Goal: Task Accomplishment & Management: Manage account settings

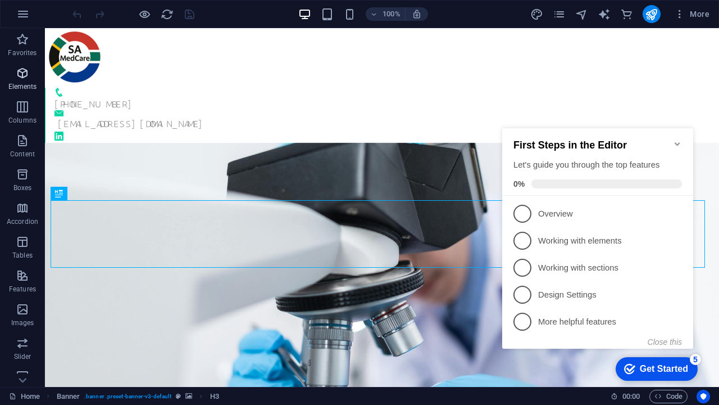
click at [22, 73] on icon "button" at bounding box center [22, 72] width 13 height 13
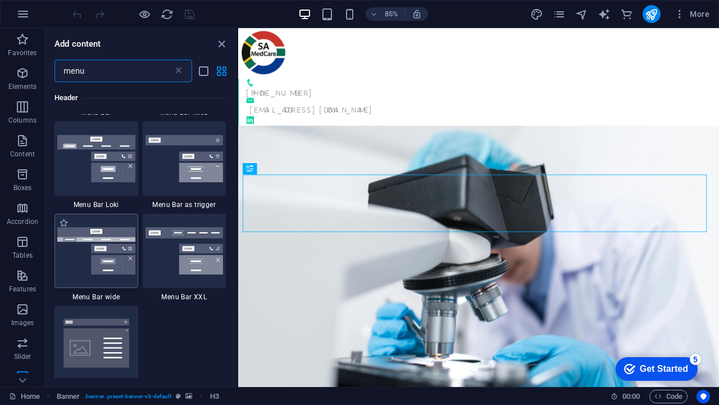
scroll to position [530, 0]
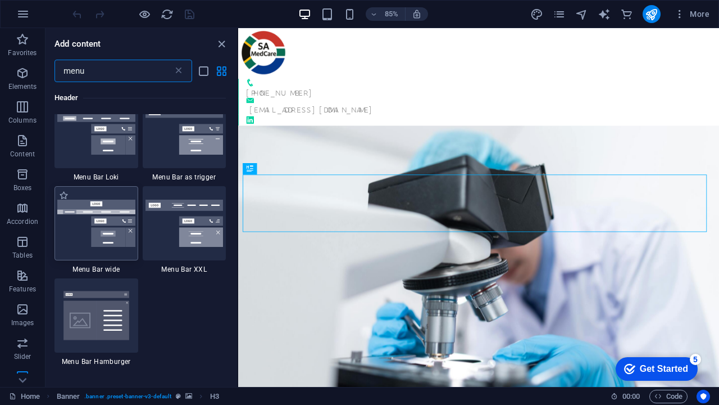
type input "menu"
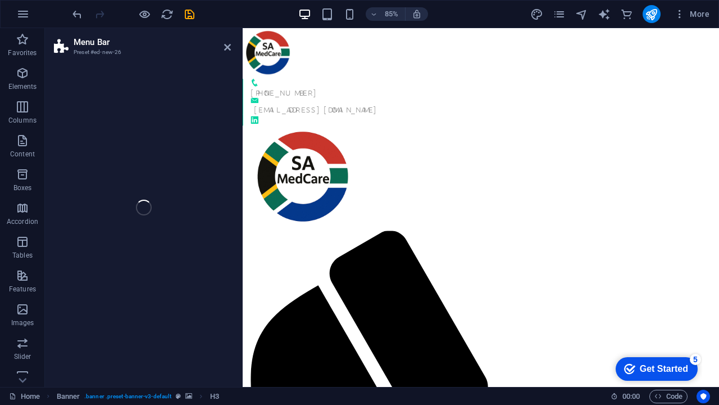
select select "rem"
select select "preset-menu-v2-wide"
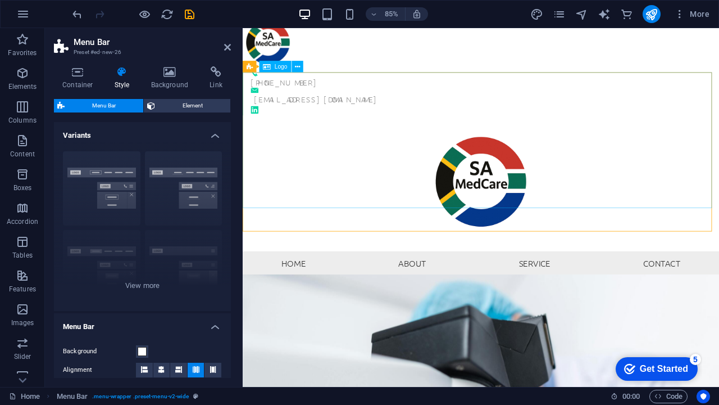
scroll to position [0, 0]
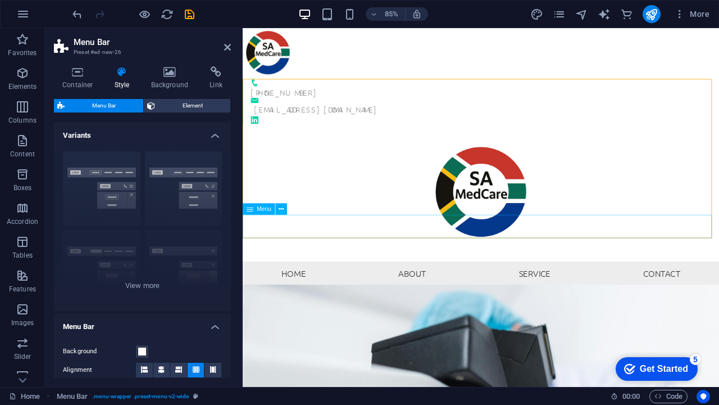
click at [580, 302] on nav "Home About Service Contact" at bounding box center [523, 316] width 561 height 28
click at [336, 302] on nav "Home About Service Contact" at bounding box center [523, 316] width 561 height 28
select select
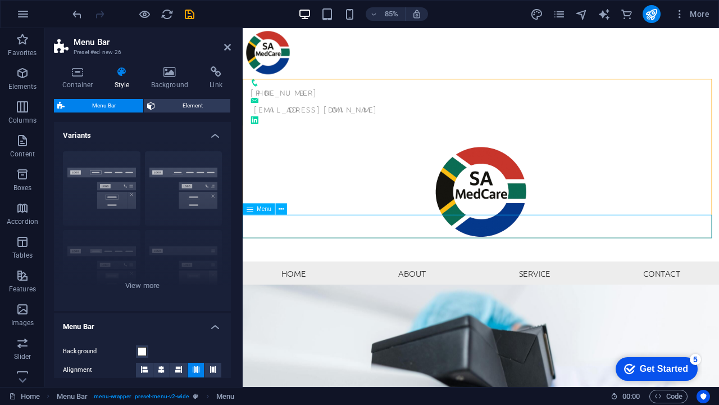
select select
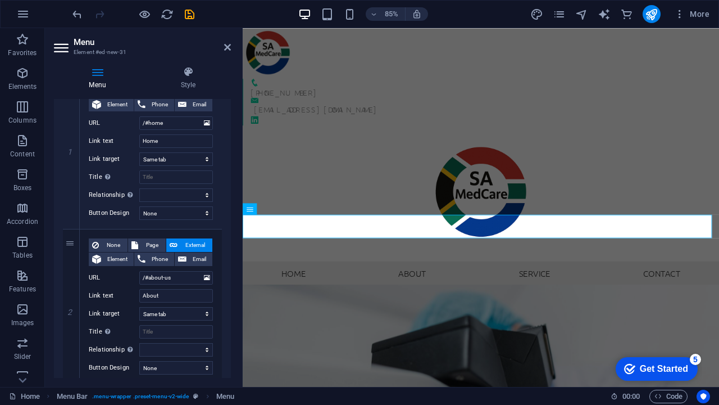
scroll to position [183, 0]
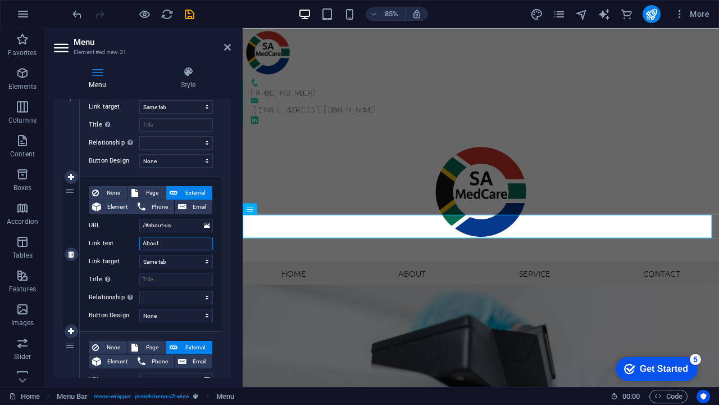
click at [164, 241] on input "About" at bounding box center [176, 243] width 74 height 13
type input "About Us"
select select
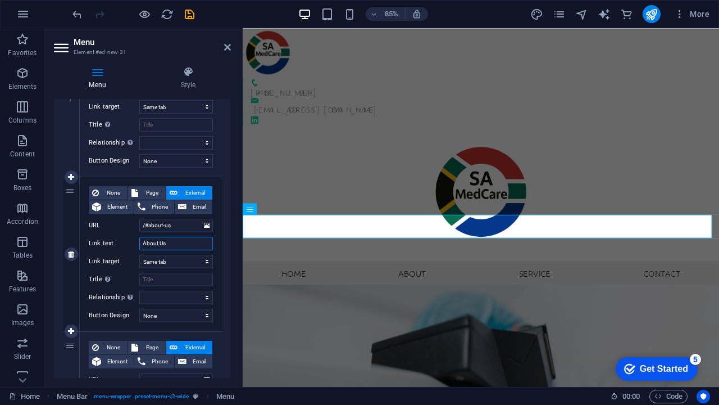
select select
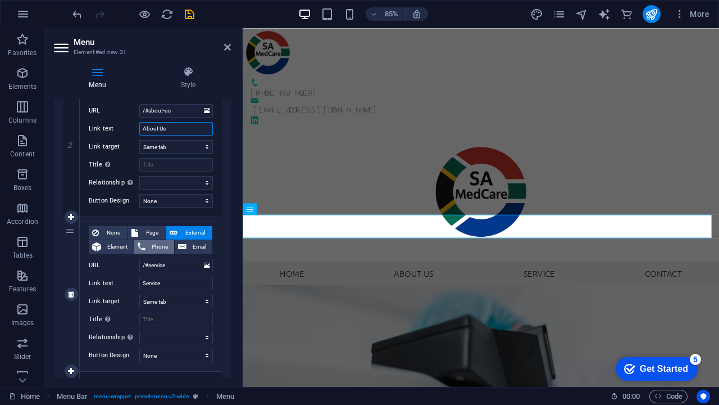
scroll to position [298, 0]
type input "About Us"
click at [143, 281] on input "Service" at bounding box center [176, 282] width 74 height 13
type input "PService"
select select
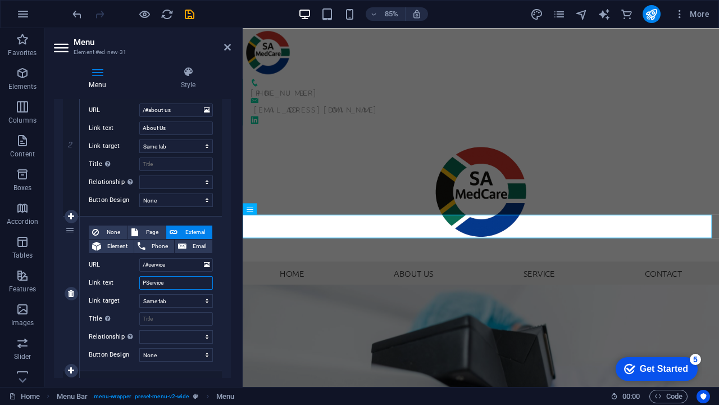
select select
type input "ProService"
select select
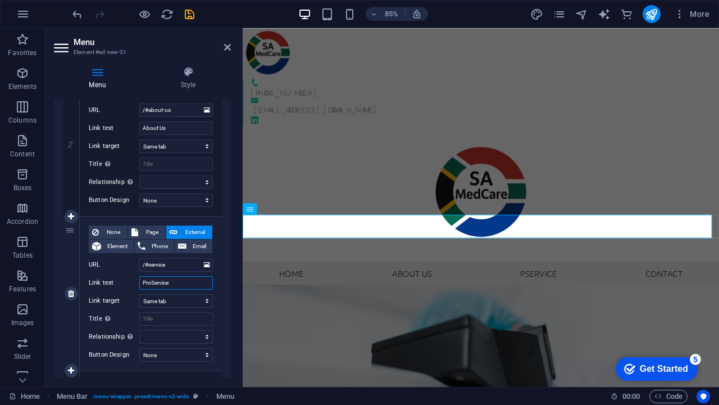
select select
type input "Products Service"
select select
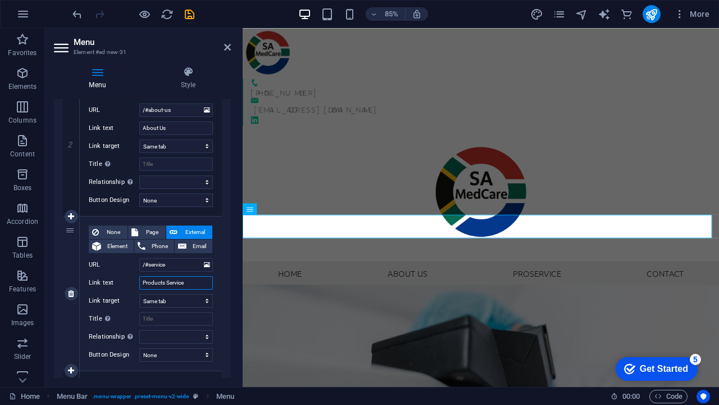
select select
type input "Products & Service"
select select
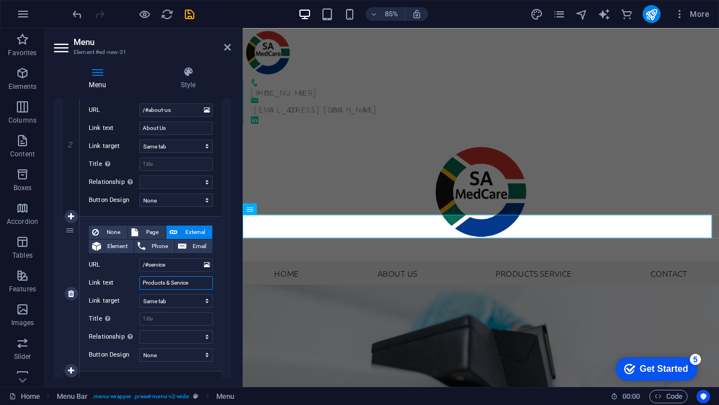
select select
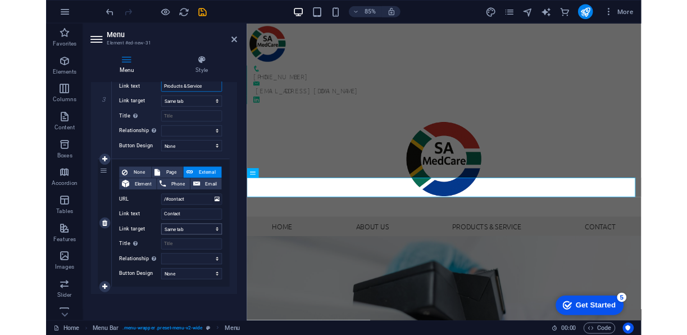
scroll to position [477, 0]
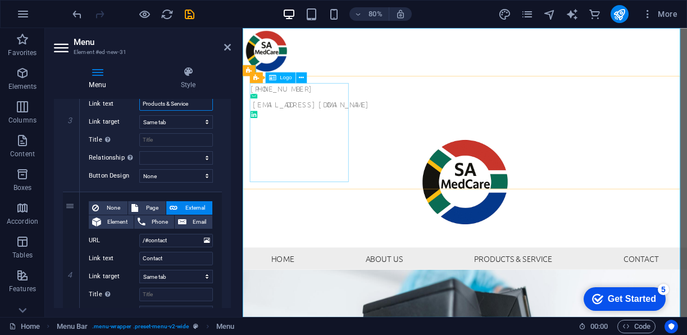
type input "Products & Service"
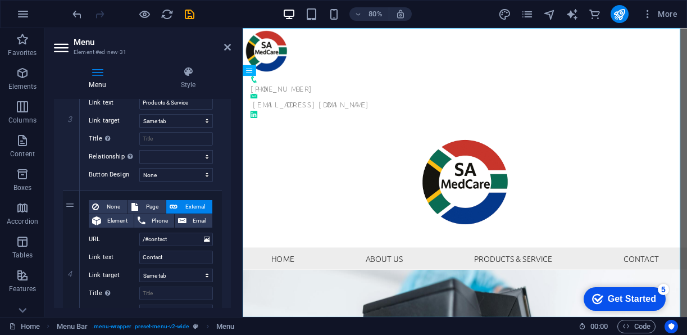
scroll to position [479, 0]
click at [68, 190] on icon at bounding box center [71, 191] width 6 height 8
select select
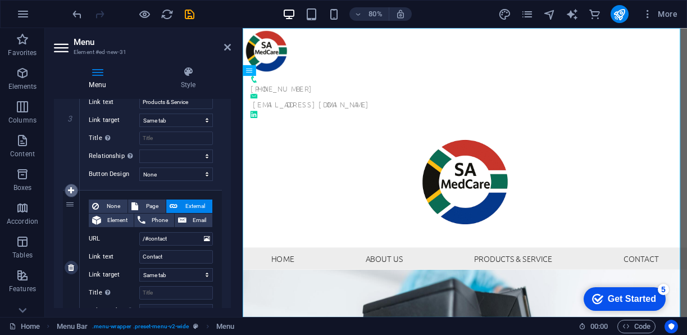
select select
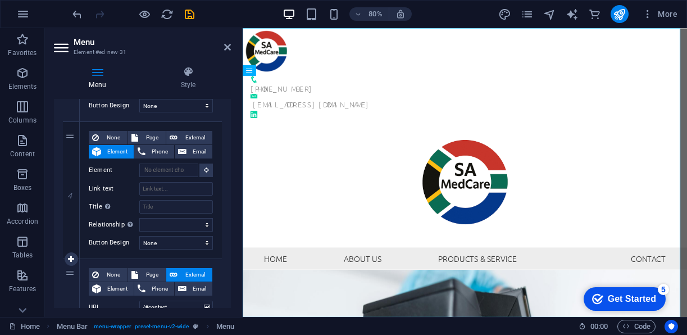
scroll to position [547, 0]
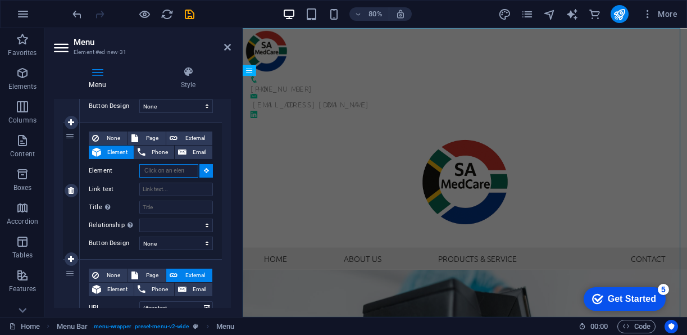
click at [146, 164] on input "Element" at bounding box center [168, 170] width 59 height 13
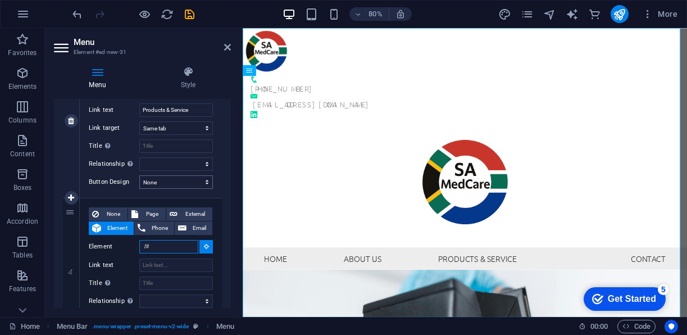
scroll to position [475, 0]
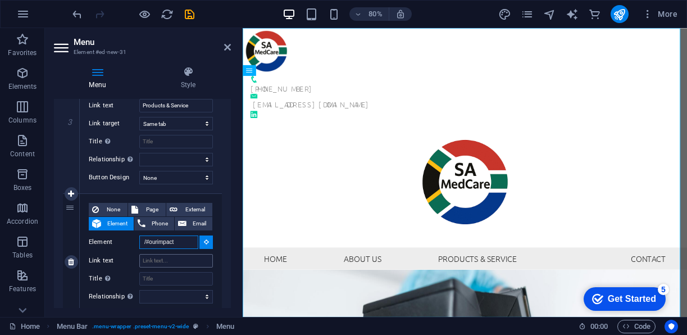
type input "/#ourimpact"
click at [167, 259] on input "Link text" at bounding box center [176, 260] width 74 height 13
type input "Our"
select select
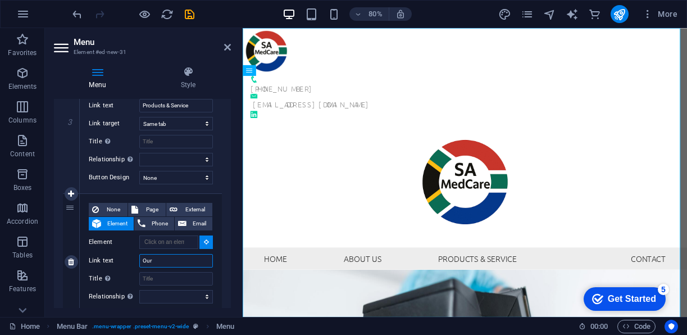
select select
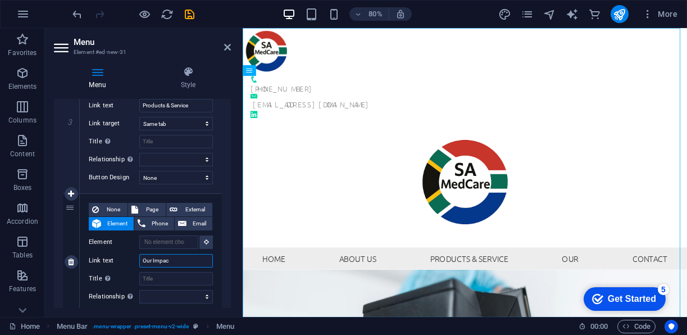
type input "Our Impact"
select select
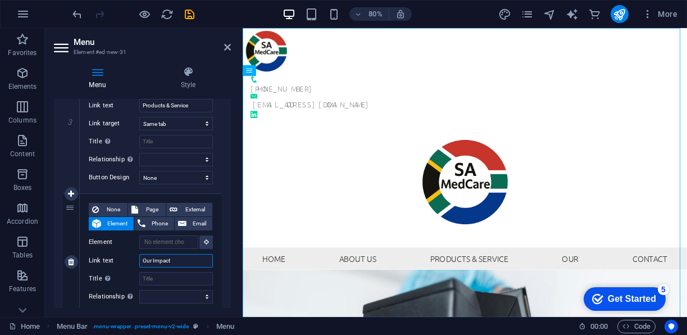
select select
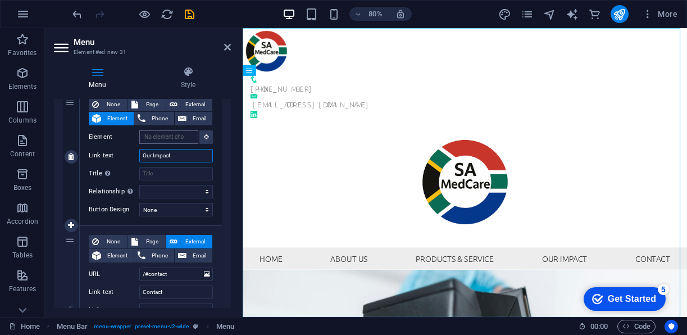
scroll to position [594, 0]
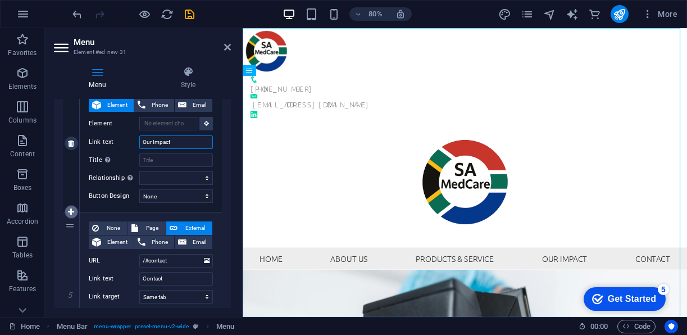
type input "Our Impact"
click at [66, 206] on link at bounding box center [71, 211] width 13 height 13
select select
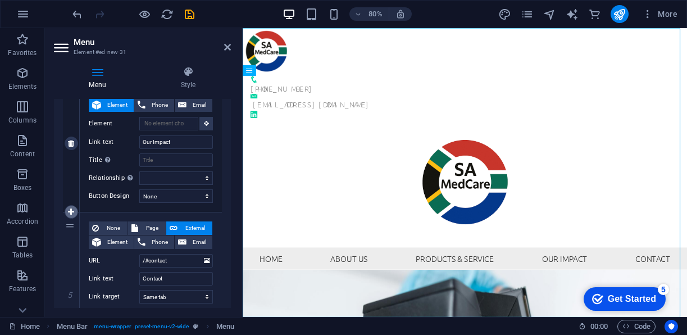
select select
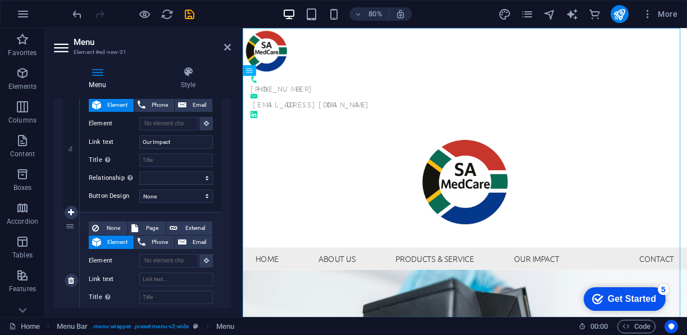
scroll to position [612, 0]
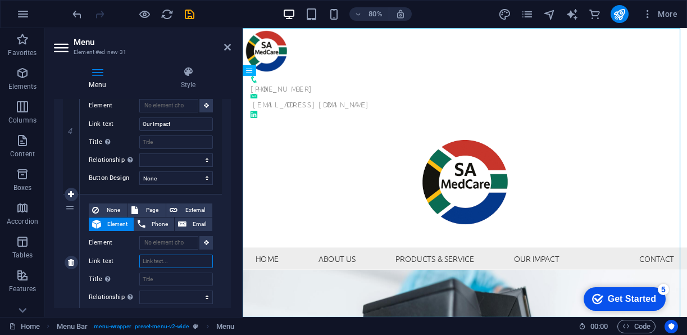
click at [169, 258] on input "Link text" at bounding box center [176, 261] width 74 height 13
type input "Newsa"
select select
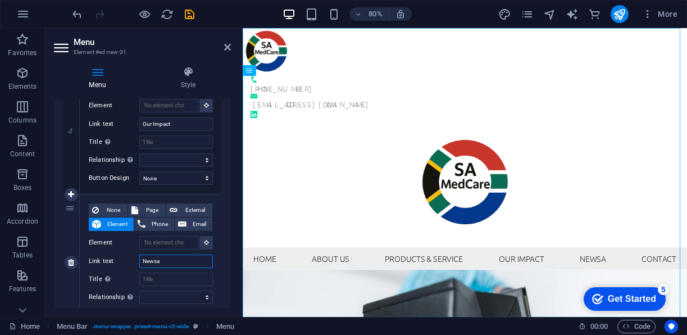
select select
type input "News"
select select
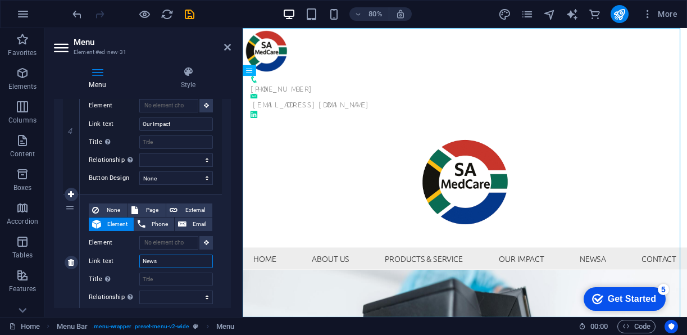
select select
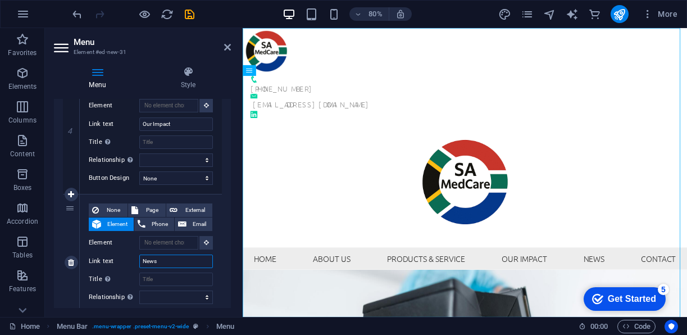
type input "News"
select select
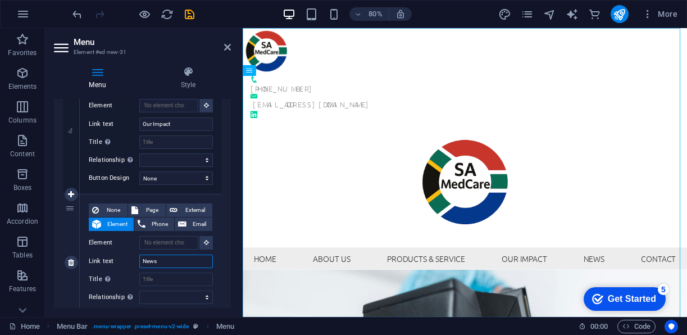
select select
type input "News &"
select select
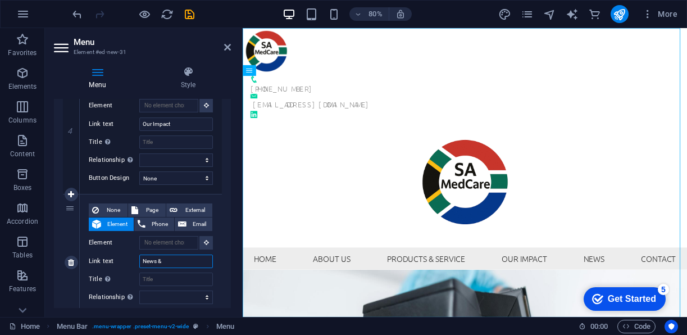
select select
type input "News & In"
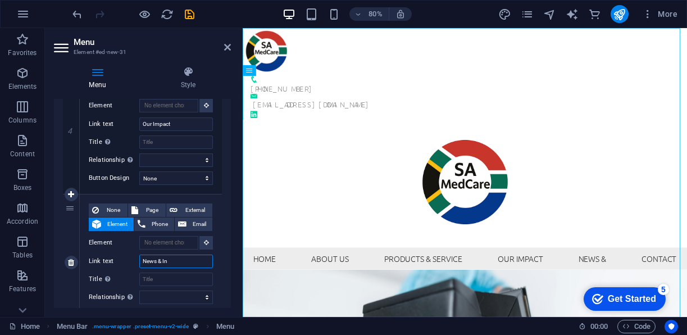
select select
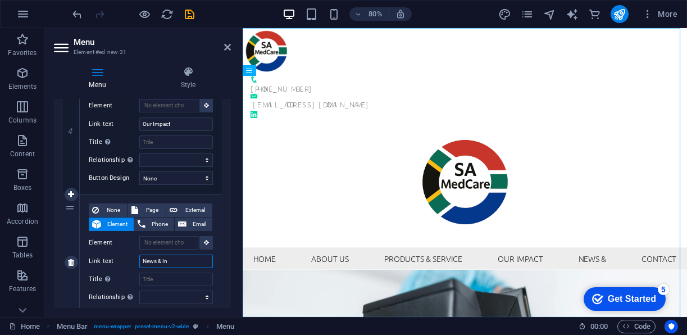
select select
type input "News & Insights"
select select
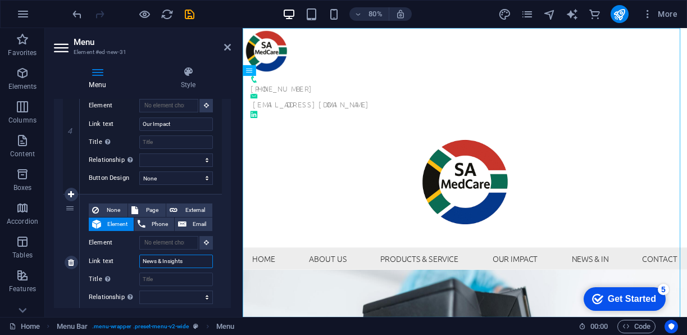
select select
type input "News & Insights"
click at [160, 241] on input "Element" at bounding box center [168, 242] width 59 height 13
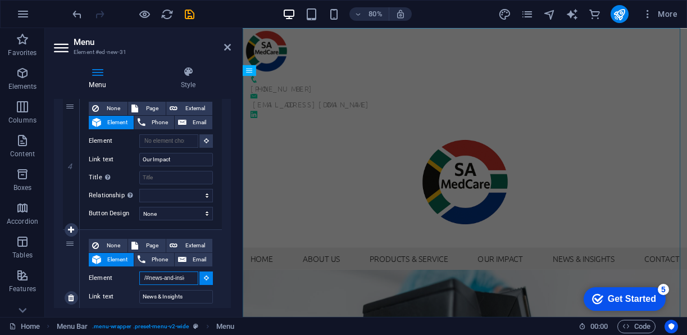
scroll to position [523, 0]
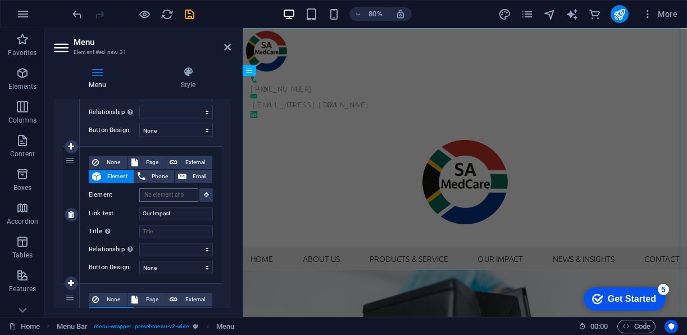
type input "/#news-and-insights"
click at [157, 193] on input "Element" at bounding box center [168, 194] width 59 height 13
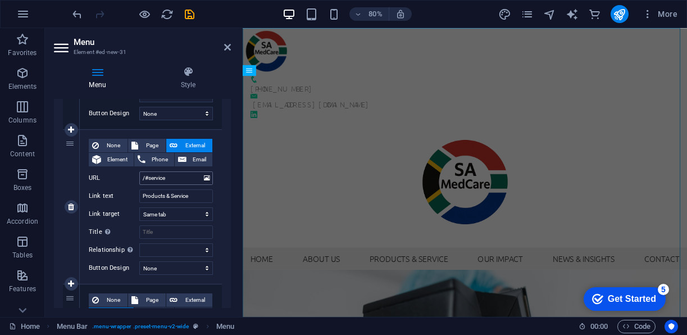
type input "/#our-impact"
click at [149, 176] on input "/#service" at bounding box center [176, 177] width 74 height 13
type input "/#prservice"
select select
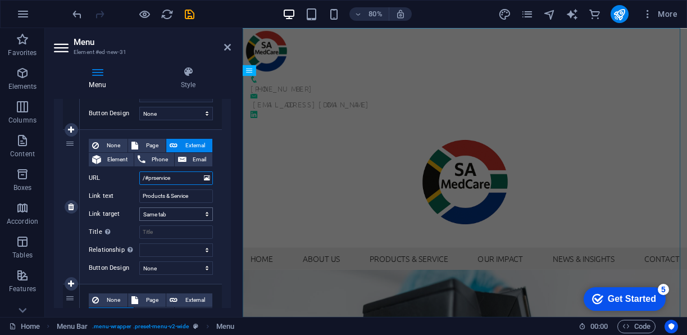
select select
type input "/#proservice"
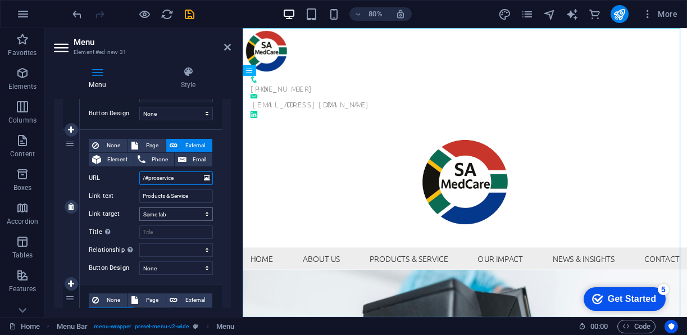
select select
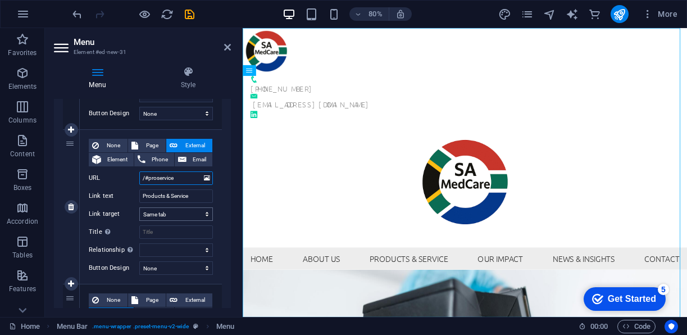
select select
type input "/#productsservice"
select select
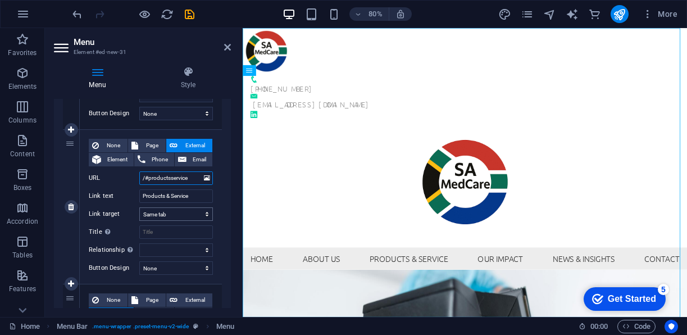
select select
type input "/#products-service"
select select
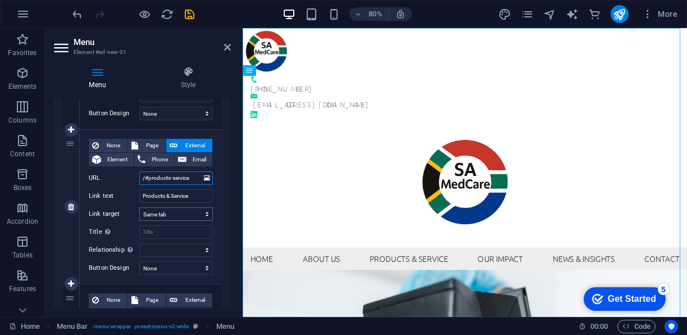
select select
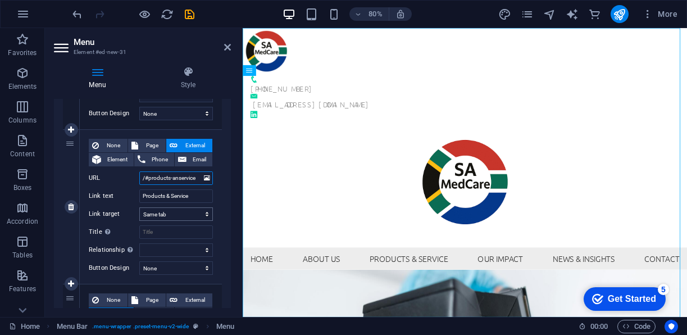
type input "/#products-andservice"
select select
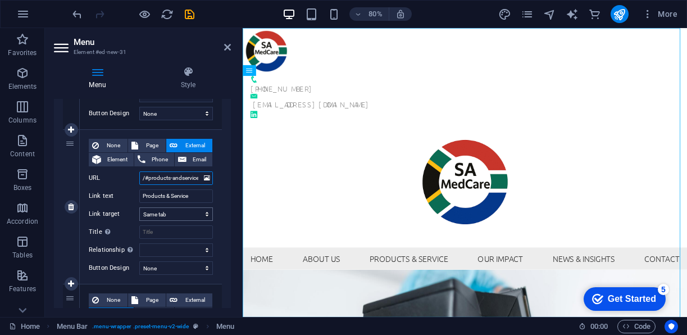
select select
type input "/#products-and-service"
select select
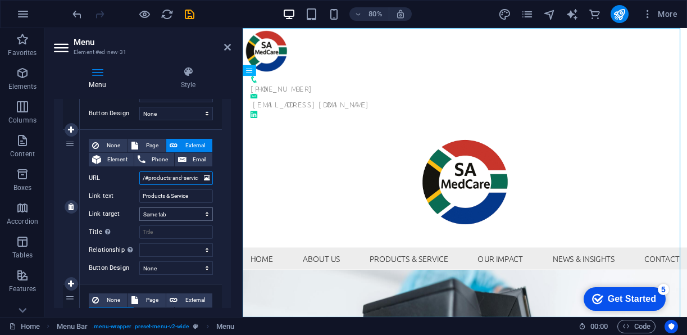
select select
type input "/#products-and-service"
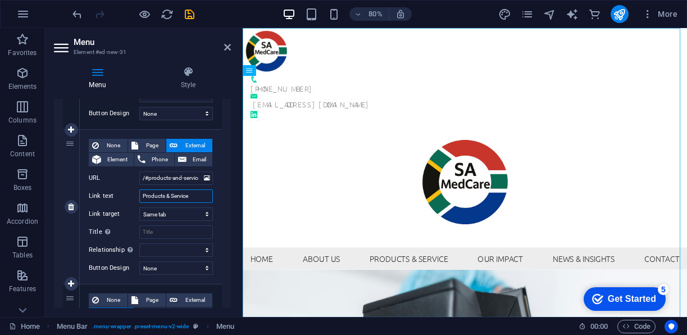
click at [197, 194] on input "Products & Service" at bounding box center [176, 195] width 74 height 13
type input "Products & Services"
select select
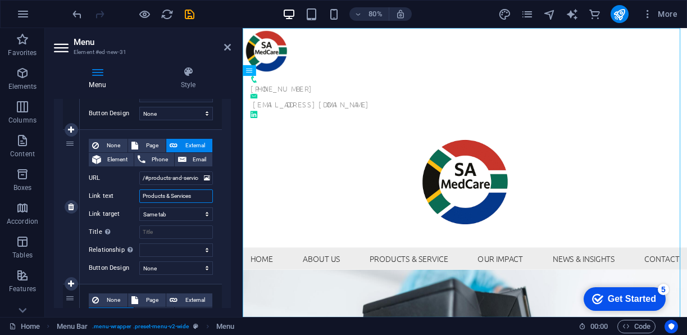
select select
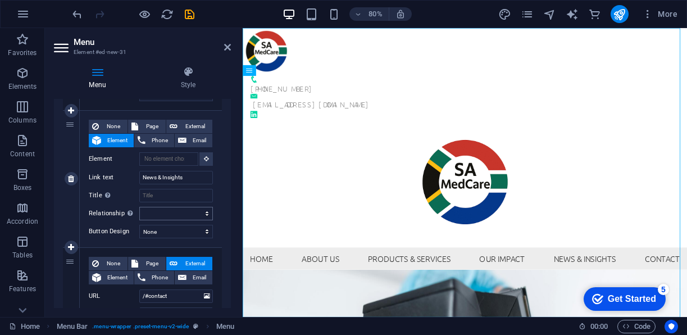
scroll to position [692, 0]
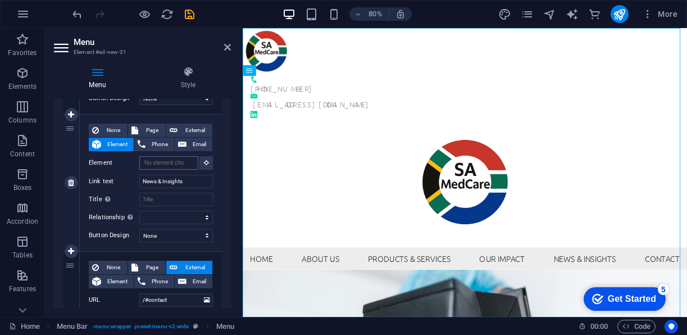
type input "Products & Services"
click at [170, 162] on input "Element" at bounding box center [168, 162] width 59 height 13
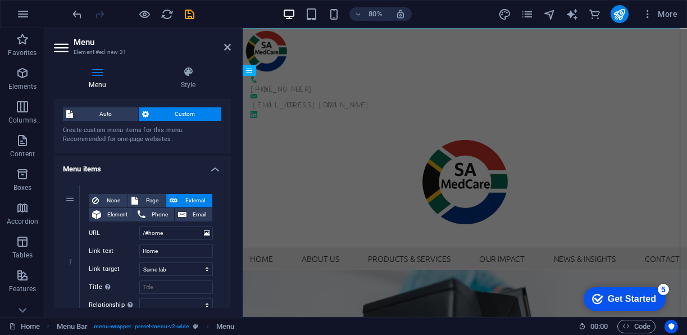
scroll to position [89, 0]
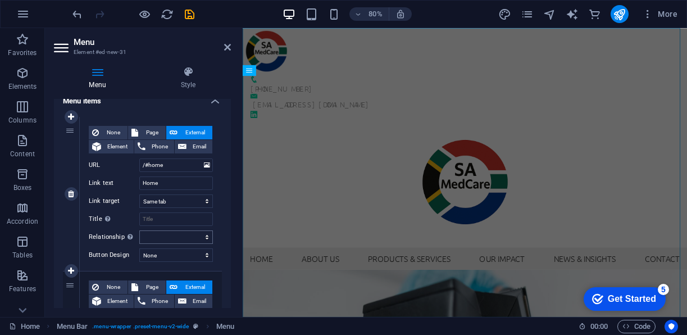
type input "/#news-and-insights"
select select "default"
select select
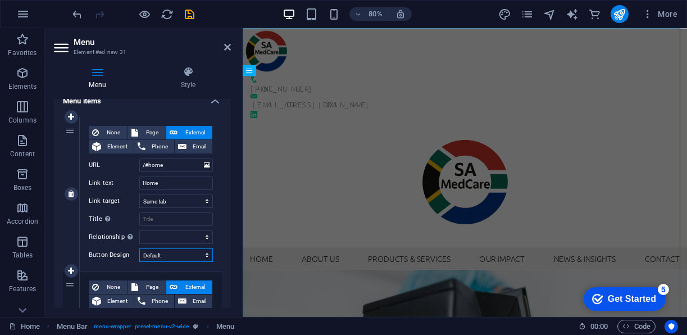
select select
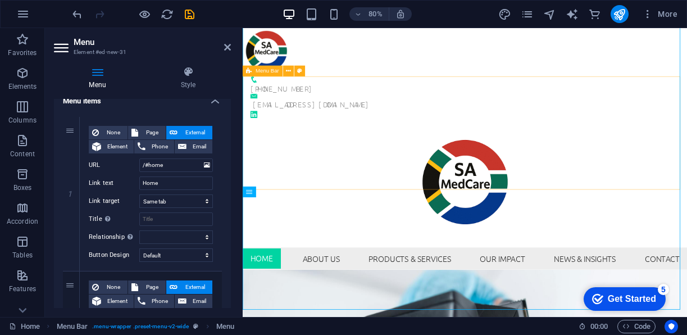
scroll to position [0, 0]
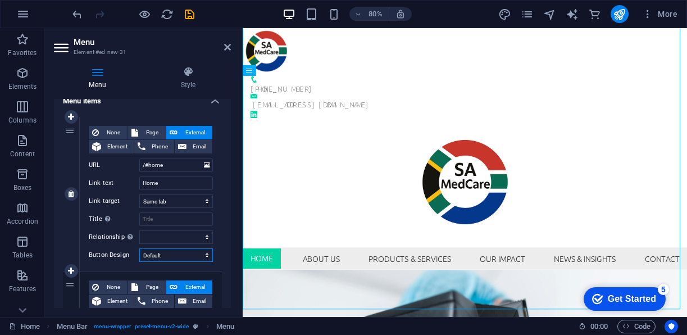
select select
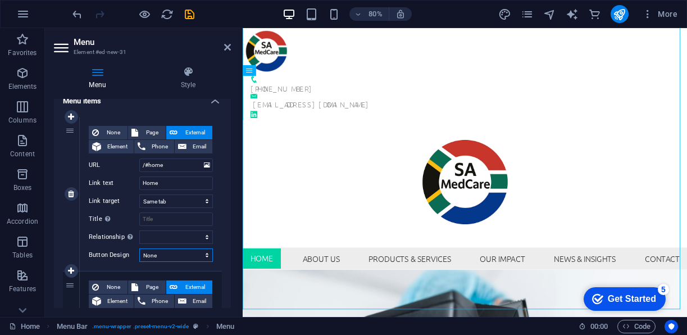
select select
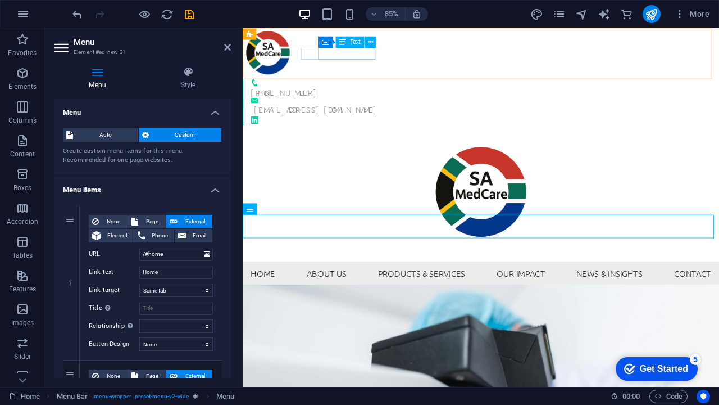
click at [387, 97] on div "[PHONE_NUMBER]" at bounding box center [523, 103] width 542 height 13
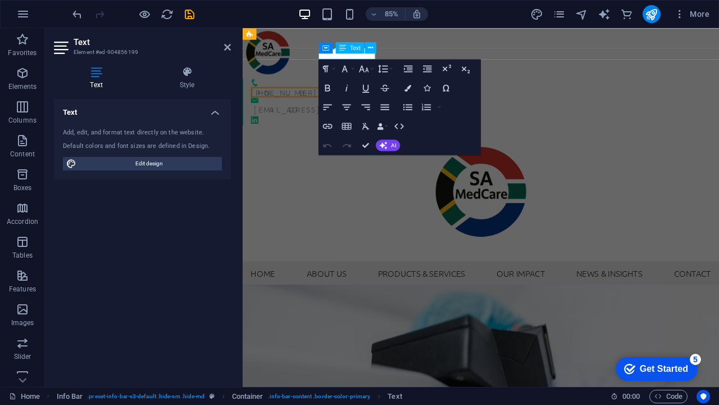
click at [334, 97] on span "[PHONE_NUMBER]" at bounding box center [292, 103] width 81 height 12
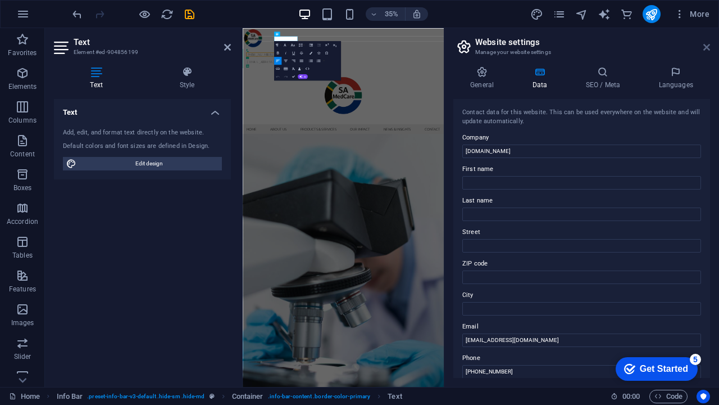
click at [687, 43] on icon at bounding box center [707, 47] width 7 height 9
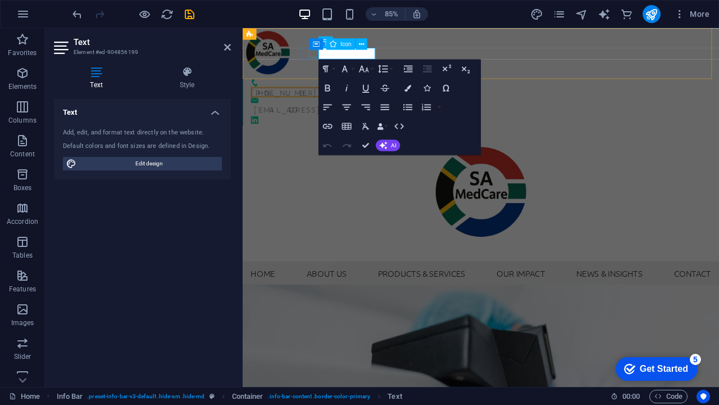
click at [322, 88] on figure at bounding box center [523, 92] width 542 height 9
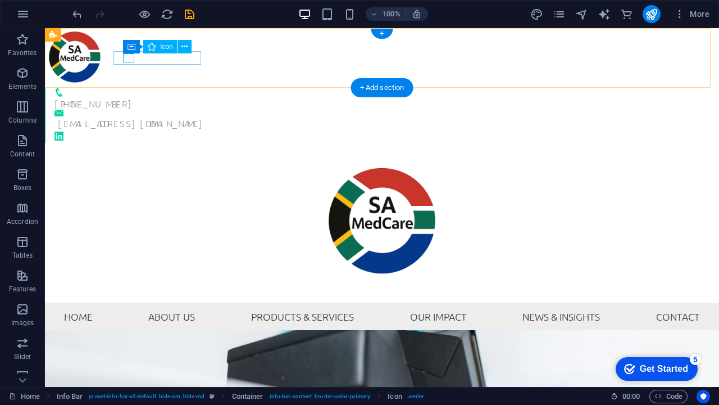
click at [129, 88] on figure at bounding box center [383, 92] width 656 height 9
click at [118, 88] on div "[PHONE_NUMBER]" at bounding box center [377, 99] width 665 height 22
click at [169, 42] on icon at bounding box center [172, 45] width 6 height 12
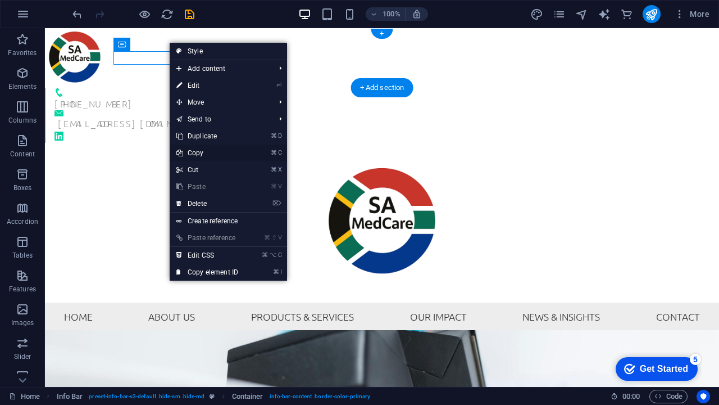
click at [205, 153] on link "⌘ C Copy" at bounding box center [207, 152] width 75 height 17
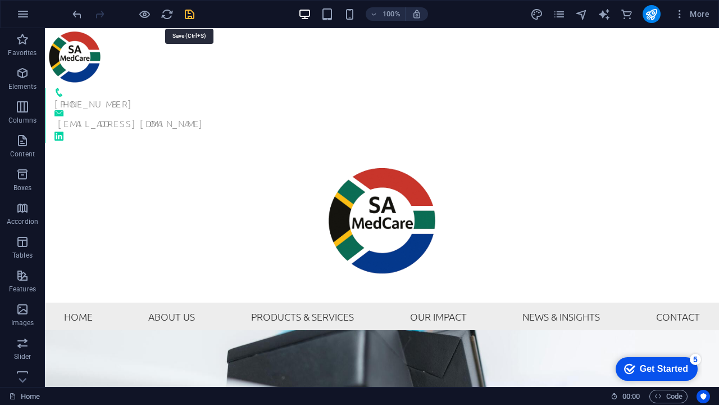
click at [192, 15] on icon "save" at bounding box center [189, 14] width 13 height 13
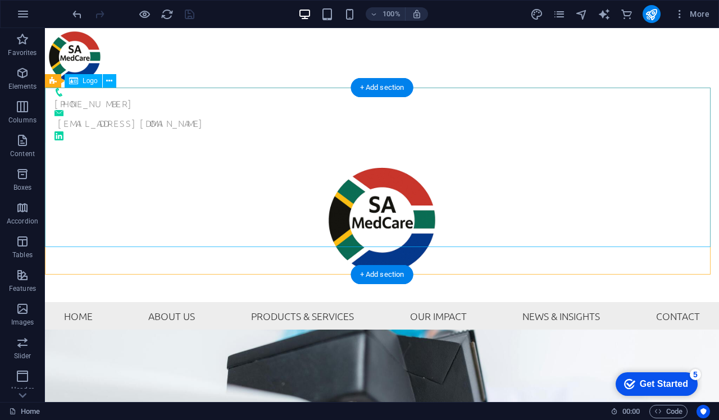
click at [203, 153] on div at bounding box center [382, 223] width 674 height 160
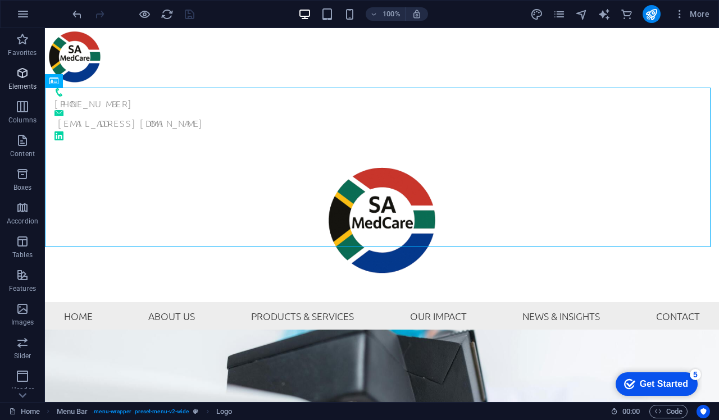
click at [21, 81] on span "Elements" at bounding box center [22, 79] width 45 height 27
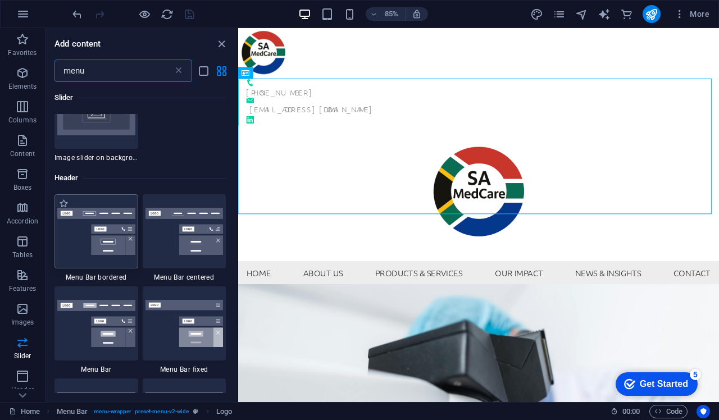
scroll to position [250, 0]
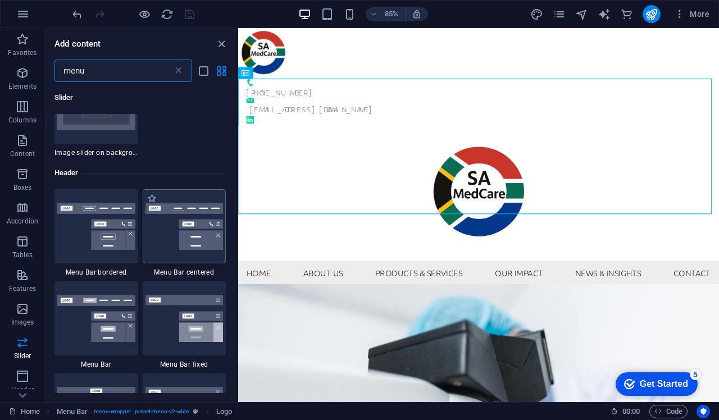
type input "menu"
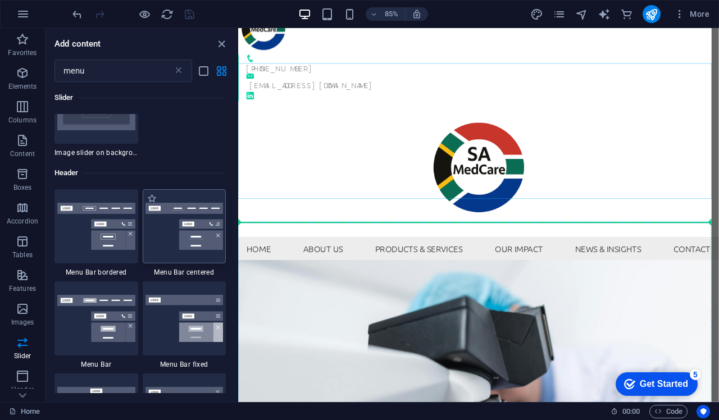
scroll to position [37, 0]
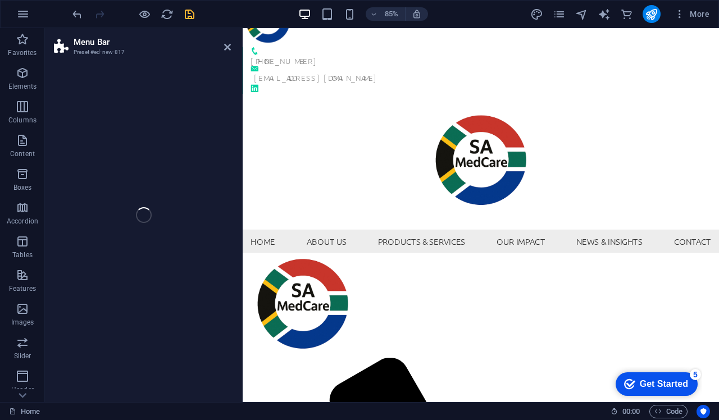
select select "rem"
select select "preset-menu-v2-centered"
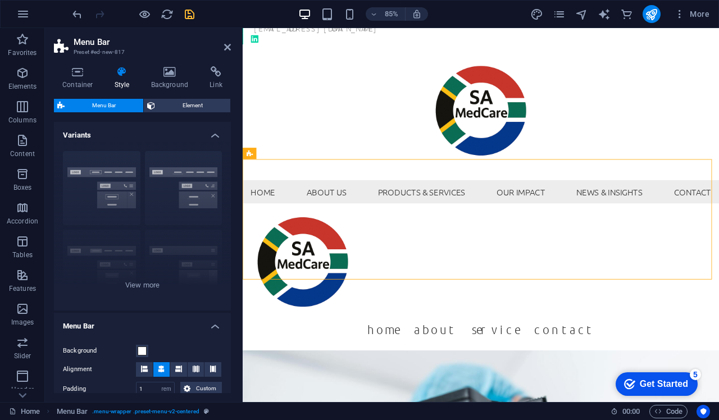
scroll to position [88, 0]
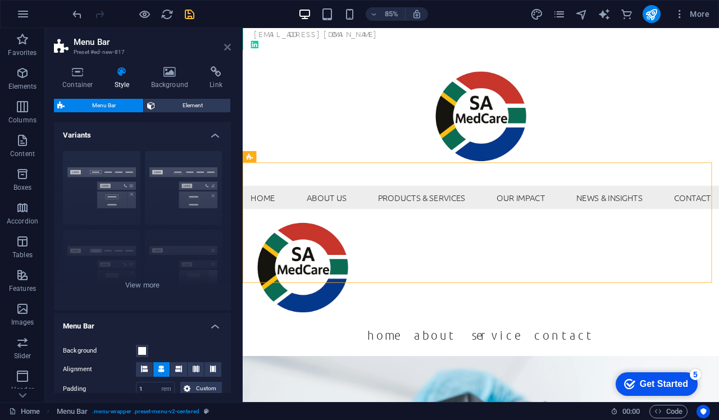
click at [225, 46] on icon at bounding box center [227, 47] width 7 height 9
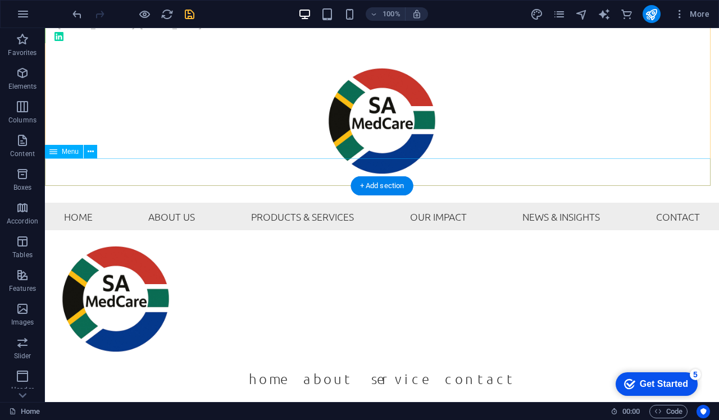
scroll to position [101, 0]
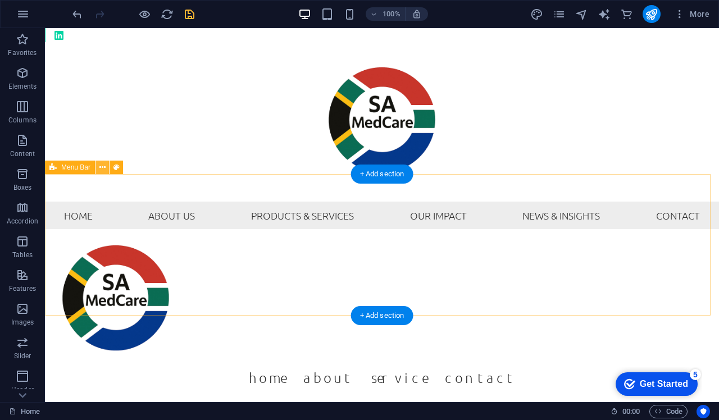
click at [103, 166] on icon at bounding box center [102, 168] width 6 height 12
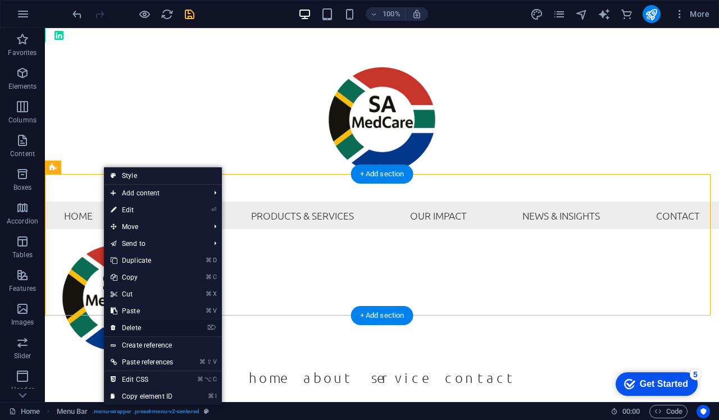
click at [142, 324] on link "⌦ Delete" at bounding box center [142, 328] width 76 height 17
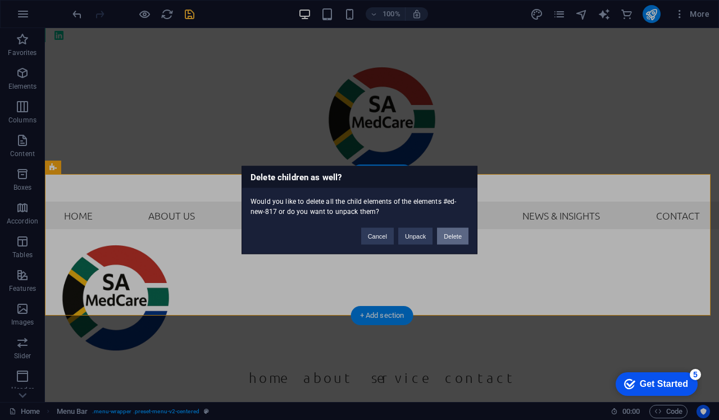
click at [457, 237] on button "Delete" at bounding box center [452, 236] width 31 height 17
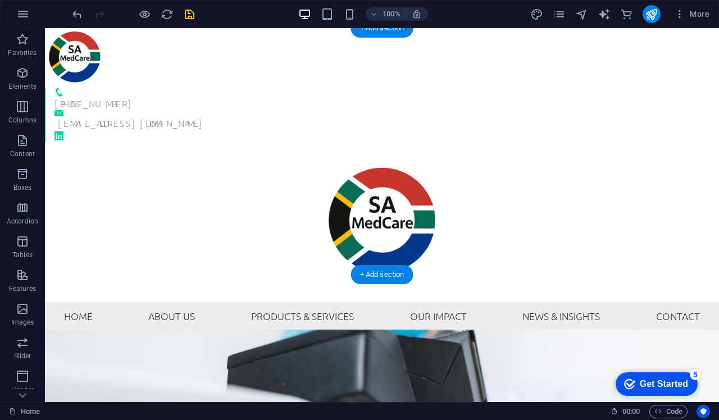
scroll to position [0, 0]
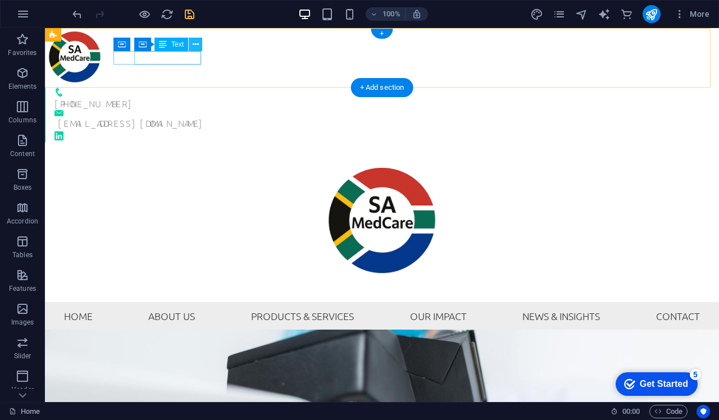
click at [196, 44] on icon at bounding box center [196, 45] width 6 height 12
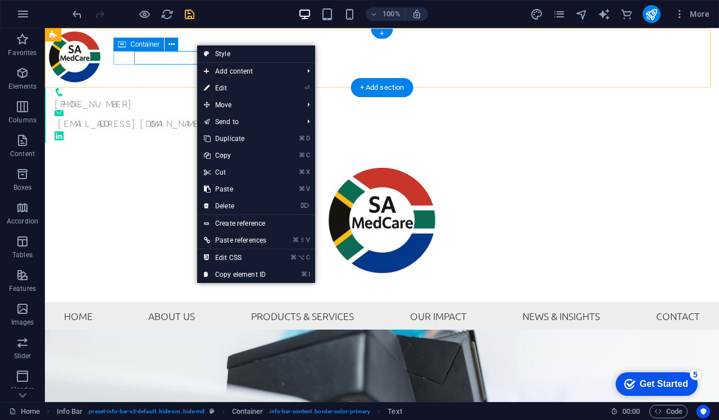
click at [119, 88] on div "[PHONE_NUMBER]" at bounding box center [377, 99] width 665 height 22
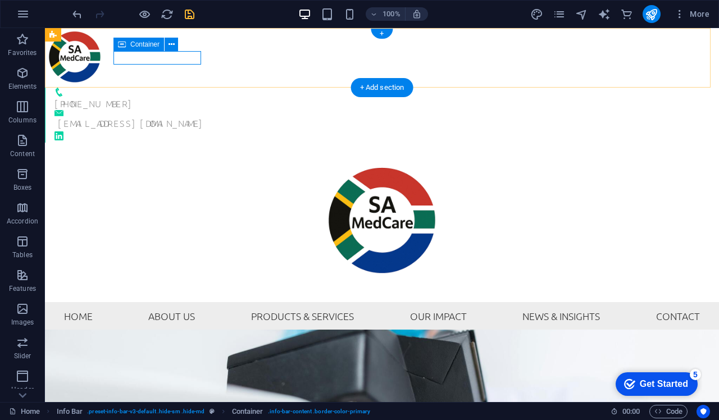
drag, startPoint x: 118, startPoint y: 53, endPoint x: 164, endPoint y: 77, distance: 51.3
click at [118, 88] on div "[PHONE_NUMBER]" at bounding box center [377, 99] width 665 height 22
click at [119, 47] on icon at bounding box center [122, 44] width 8 height 13
click at [170, 44] on icon at bounding box center [172, 45] width 6 height 12
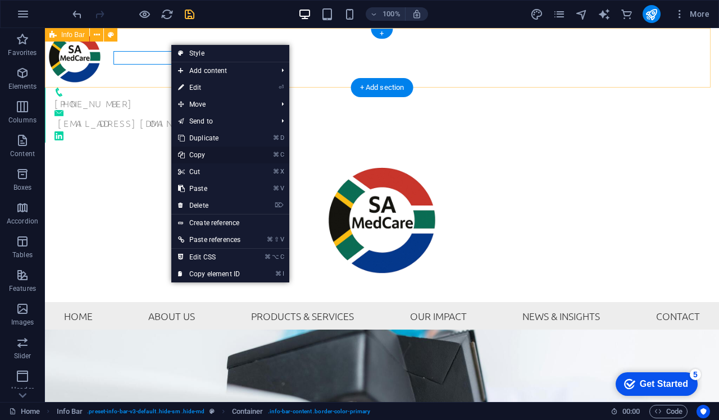
click at [196, 154] on link "⌘ C Copy" at bounding box center [209, 155] width 76 height 17
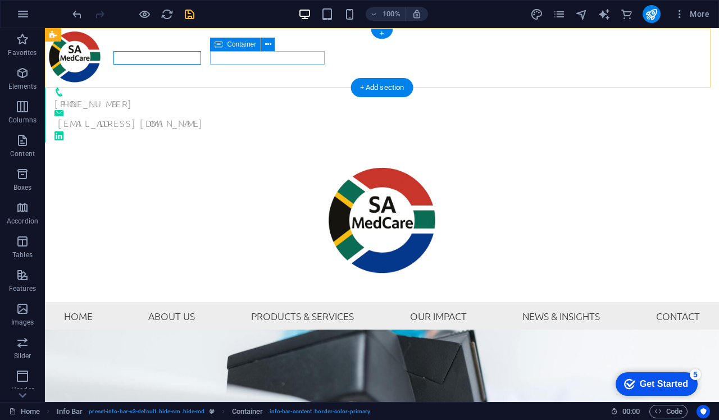
click at [191, 13] on icon "save" at bounding box center [189, 14] width 13 height 13
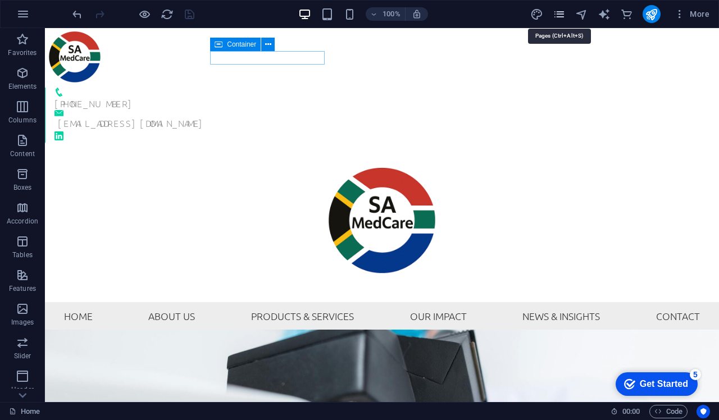
click at [563, 13] on icon "pages" at bounding box center [559, 14] width 13 height 13
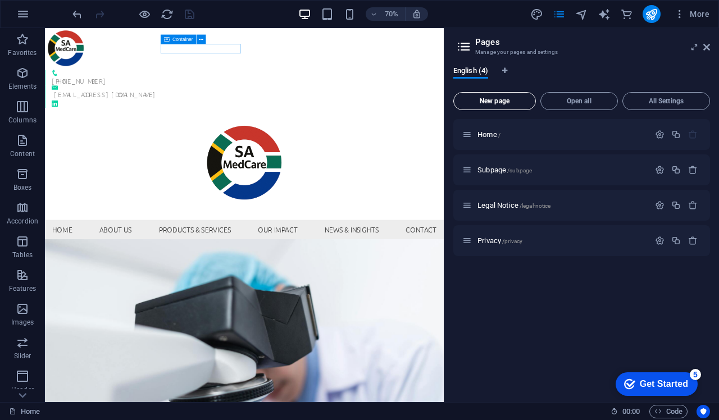
click at [498, 98] on span "New page" at bounding box center [495, 101] width 72 height 7
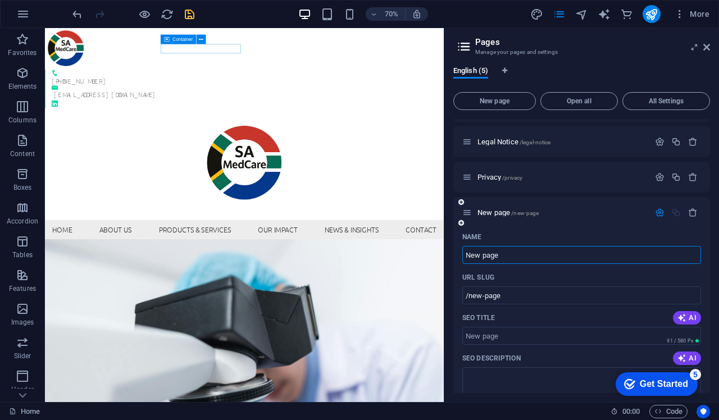
scroll to position [72, 0]
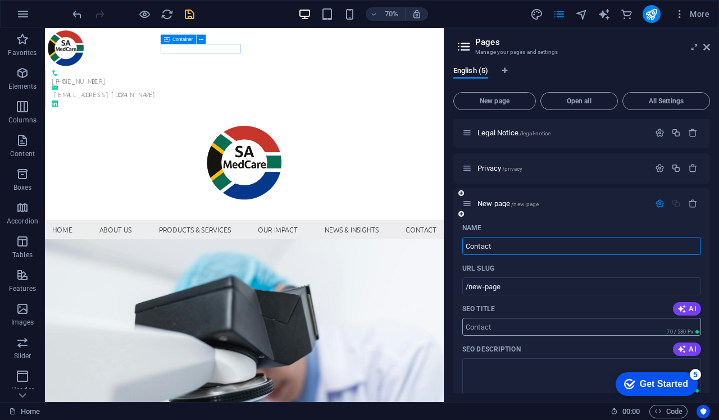
type input "Contact"
type input "/contact"
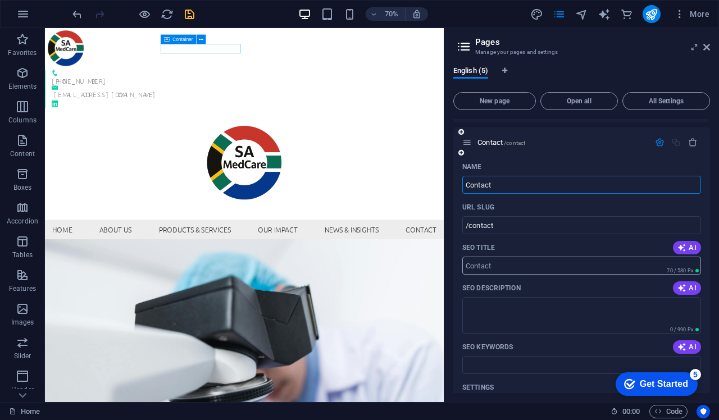
scroll to position [184, 0]
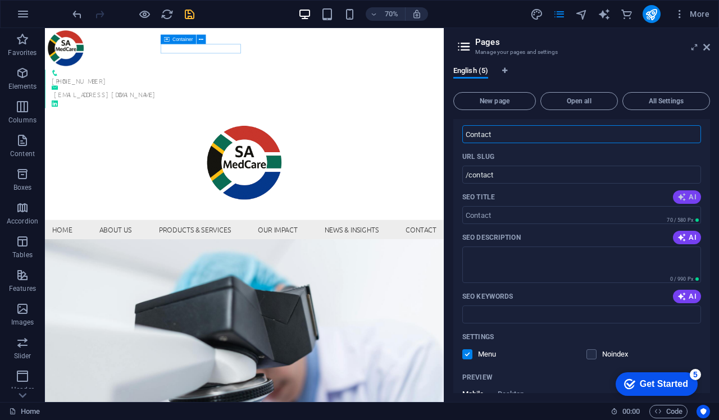
click at [684, 193] on icon "button" at bounding box center [682, 197] width 9 height 9
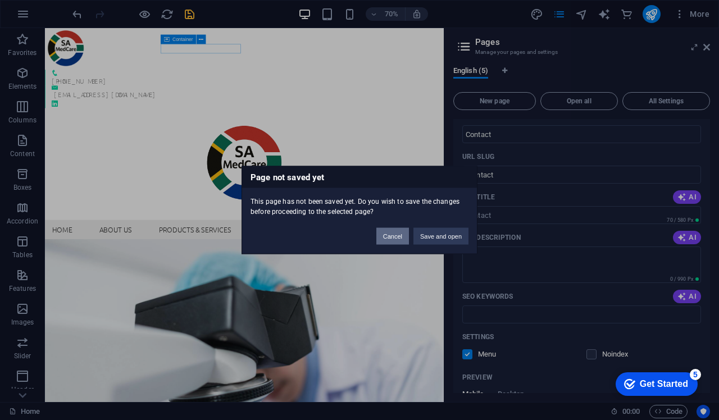
click at [397, 241] on button "Cancel" at bounding box center [393, 236] width 33 height 17
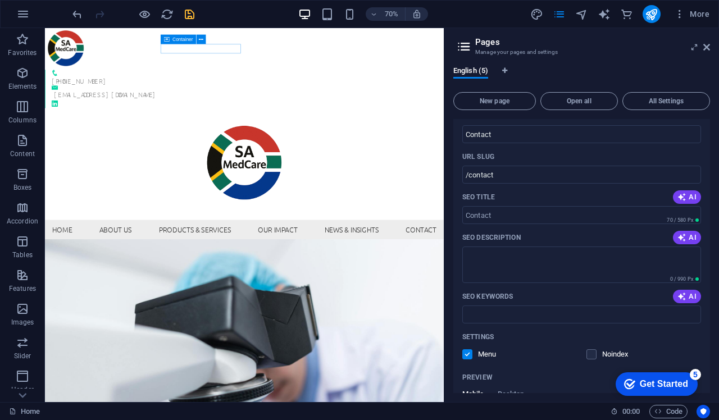
scroll to position [294, 0]
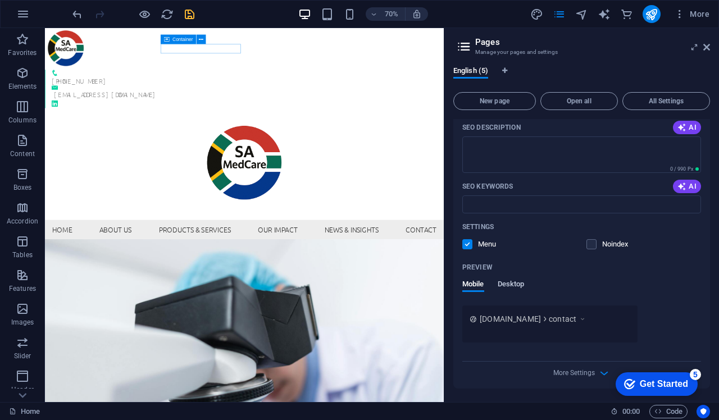
click at [518, 284] on span "Desktop" at bounding box center [511, 286] width 27 height 16
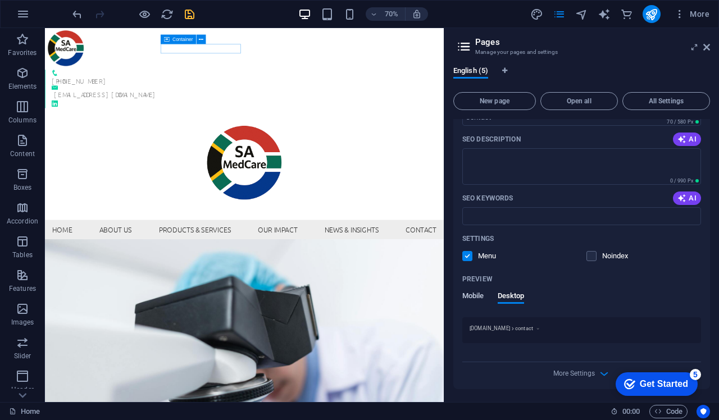
click at [474, 294] on span "Mobile" at bounding box center [474, 297] width 22 height 16
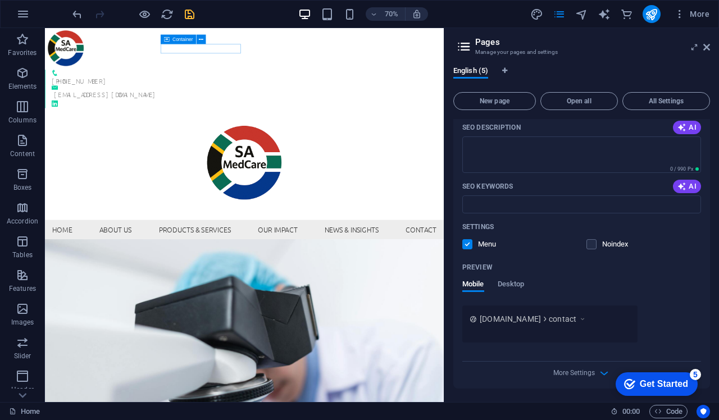
scroll to position [294, 0]
click at [561, 334] on div "More Settings" at bounding box center [582, 371] width 239 height 18
click at [563, 334] on span "More Settings" at bounding box center [575, 373] width 42 height 8
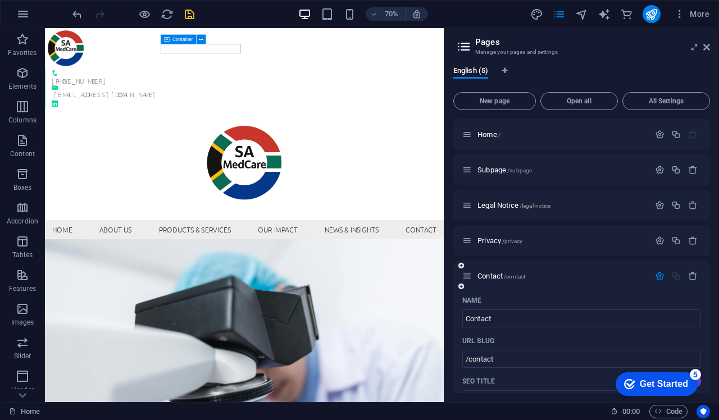
scroll to position [0, 0]
click at [657, 108] on button "All Settings" at bounding box center [667, 101] width 88 height 18
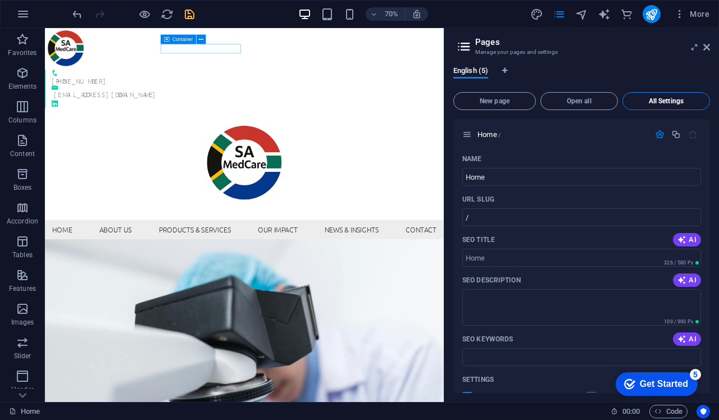
scroll to position [1299, 0]
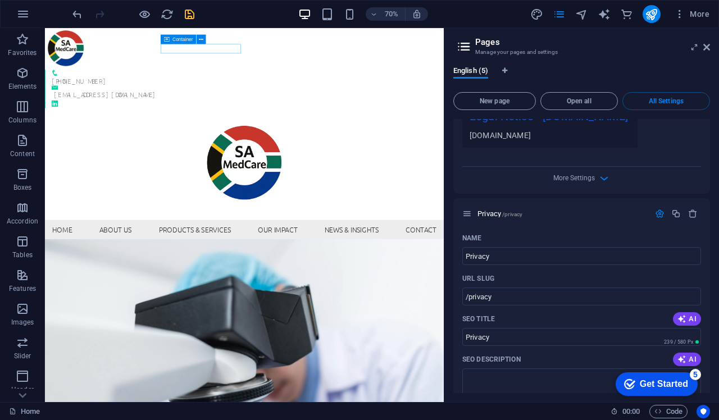
click at [492, 89] on div "New page Open all All Settings Home / Name Home ​ URL SLUG / ​ SEO Title AI ​ 3…" at bounding box center [582, 241] width 257 height 306
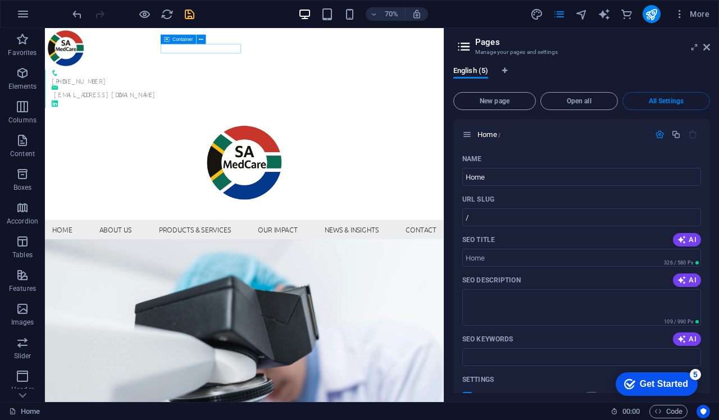
scroll to position [0, 0]
click at [498, 214] on input "/" at bounding box center [582, 217] width 239 height 18
type input "/home"
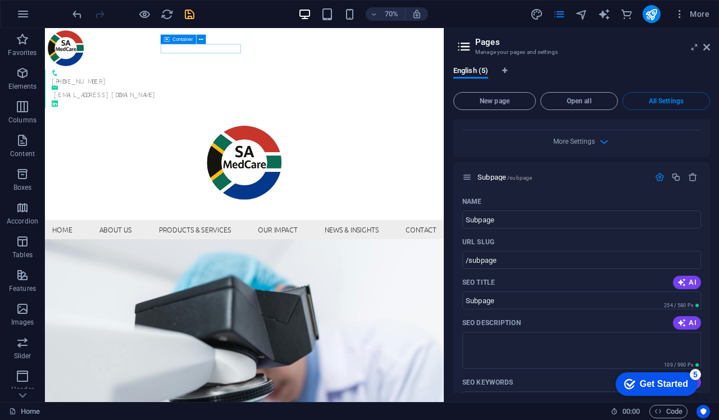
scroll to position [448, 0]
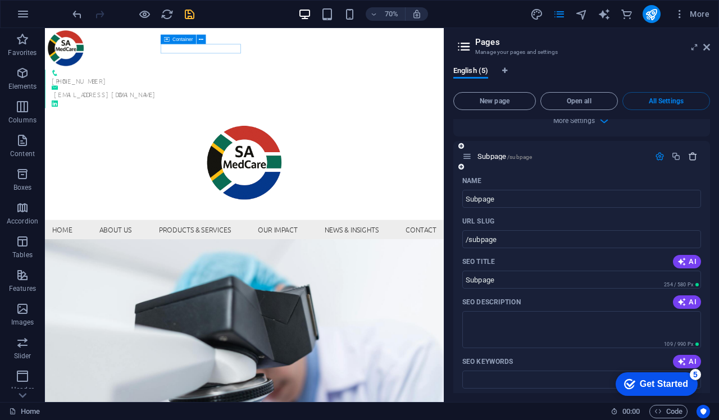
click at [687, 158] on icon "button" at bounding box center [693, 157] width 10 height 10
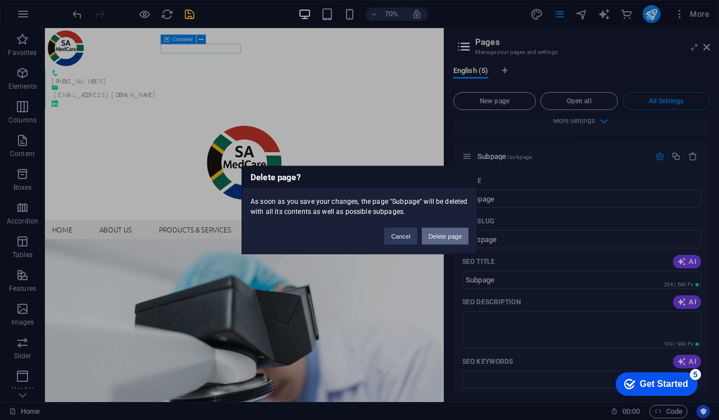
click at [459, 237] on button "Delete page" at bounding box center [445, 236] width 47 height 17
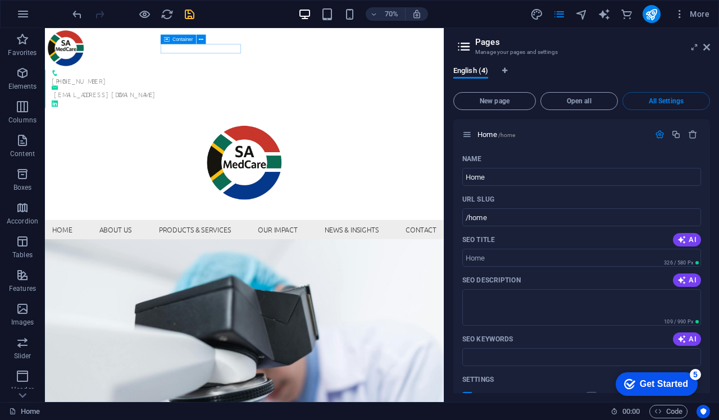
scroll to position [0, 0]
click at [687, 44] on icon at bounding box center [707, 47] width 7 height 9
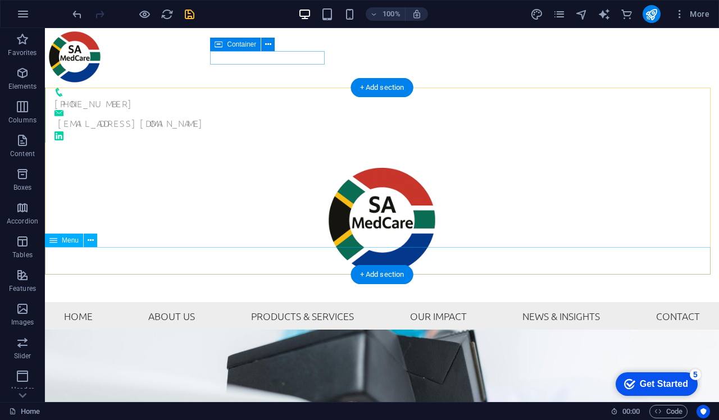
click at [654, 302] on nav "Home About Us Products & Services Our Impact News & Insights Contact" at bounding box center [382, 316] width 674 height 28
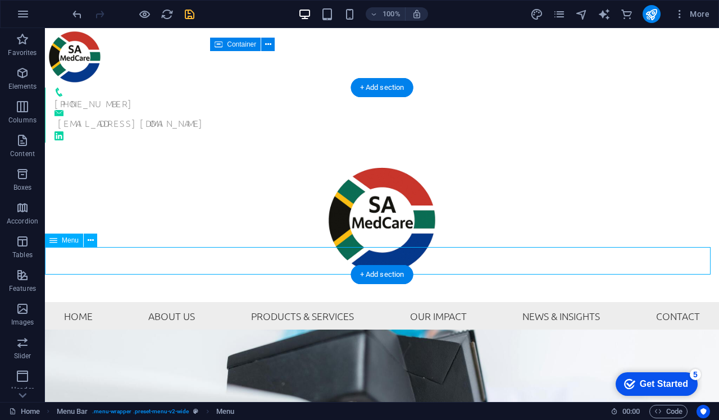
click at [668, 302] on nav "Home About Us Products & Services Our Impact News & Insights Contact" at bounding box center [382, 316] width 674 height 28
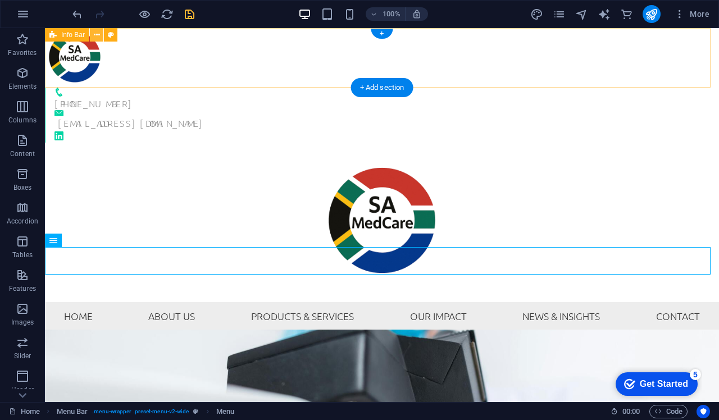
click at [97, 35] on icon at bounding box center [97, 35] width 6 height 12
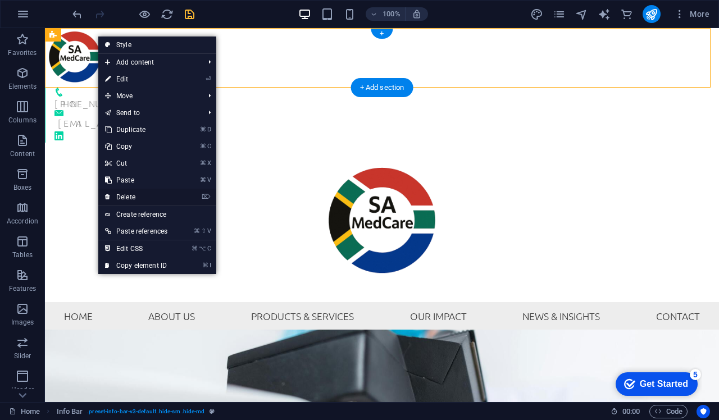
click at [132, 195] on link "⌦ Delete" at bounding box center [136, 197] width 76 height 17
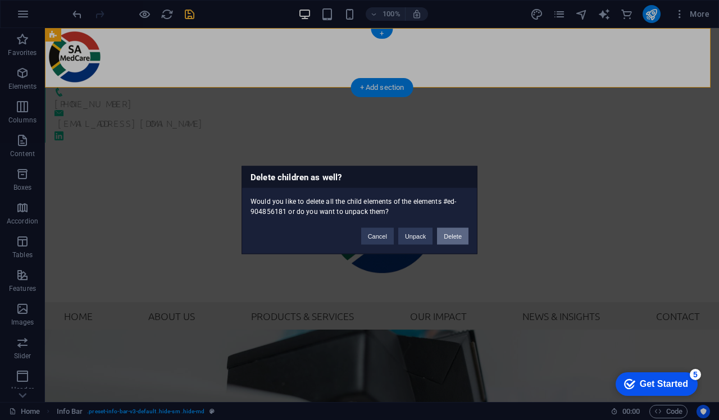
click at [458, 236] on button "Delete" at bounding box center [452, 236] width 31 height 17
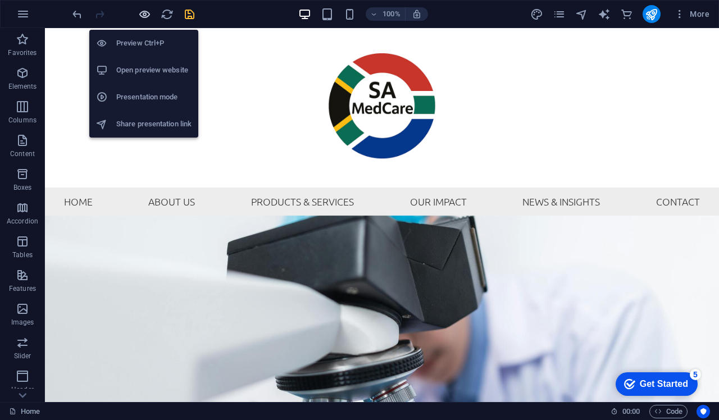
click at [143, 11] on icon "button" at bounding box center [144, 14] width 13 height 13
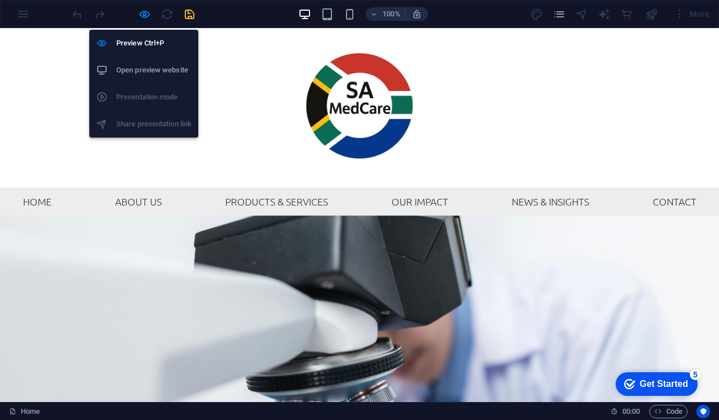
click at [155, 74] on h6 "Open preview website" at bounding box center [153, 70] width 75 height 13
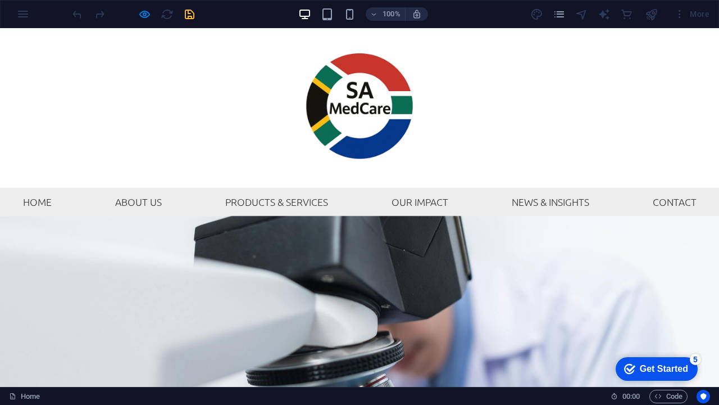
click at [65, 41] on div at bounding box center [359, 108] width 719 height 160
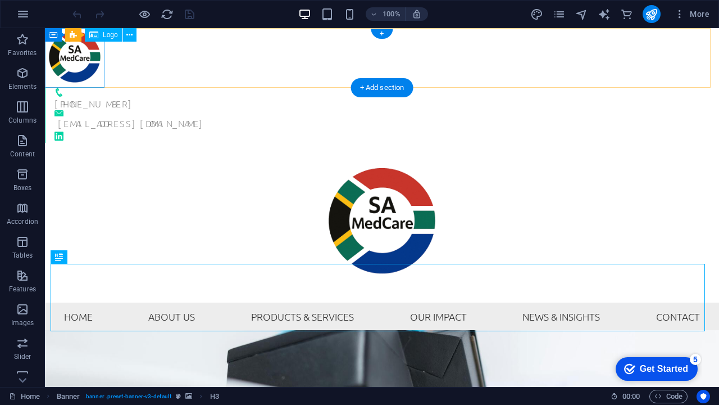
click at [90, 69] on div at bounding box center [377, 58] width 665 height 60
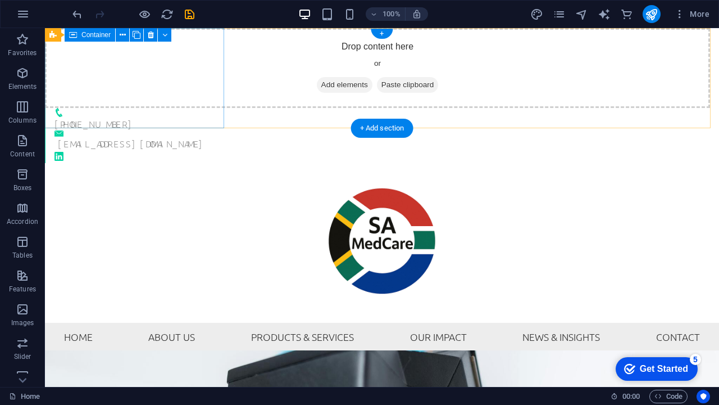
click at [183, 102] on div "Drop content here or Add elements Paste clipboard" at bounding box center [377, 68] width 665 height 80
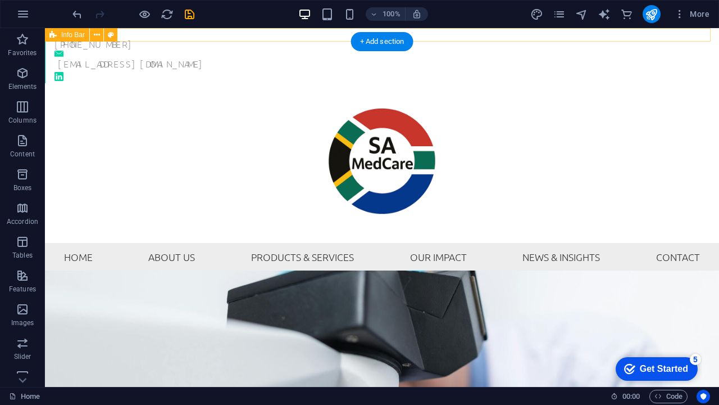
click at [305, 34] on div "+27 62 558 2842 info@samedcare.co.za" at bounding box center [382, 55] width 674 height 55
click at [339, 33] on div "+27 62 558 2842 info@samedcare.co.za" at bounding box center [382, 55] width 674 height 55
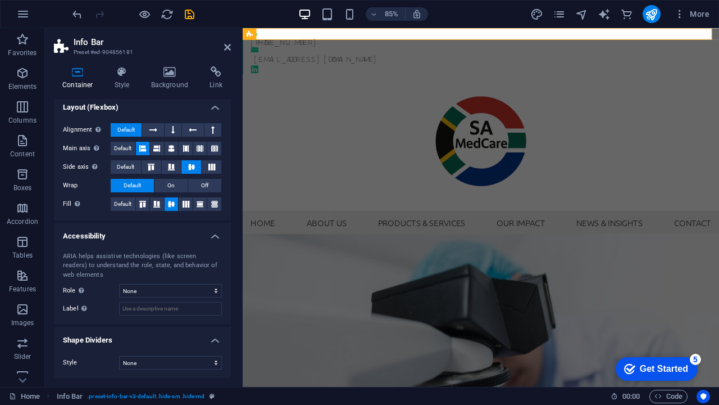
scroll to position [155, 0]
click at [124, 78] on h4 "Style" at bounding box center [124, 78] width 37 height 24
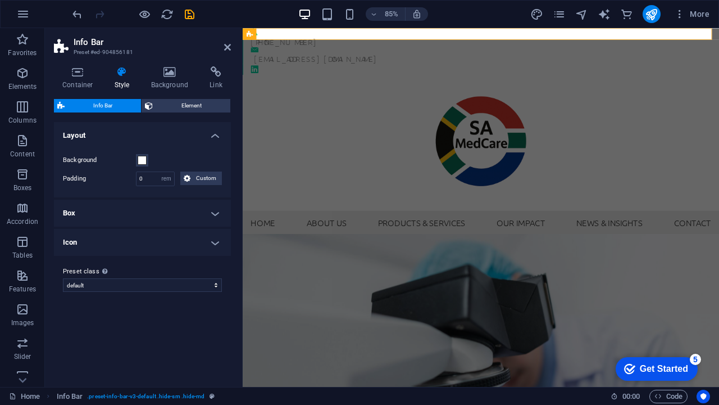
click at [198, 170] on div "Background Padding 0 px rem % vh vw Custom Custom 0 px rem % vh vw 0 px rem % v…" at bounding box center [143, 169] width 182 height 55
click at [198, 174] on span "Custom" at bounding box center [206, 177] width 25 height 13
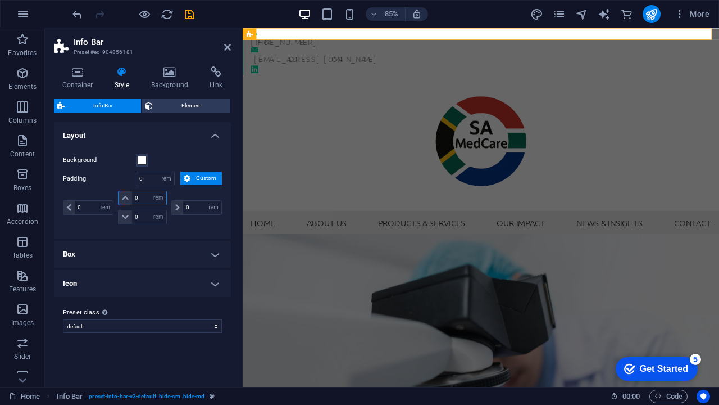
drag, startPoint x: 143, startPoint y: 198, endPoint x: 130, endPoint y: 198, distance: 12.9
click at [130, 198] on div "0 px rem % vh vw" at bounding box center [142, 198] width 48 height 15
type input "10"
select select "DISABLED_OPTION_VALUE"
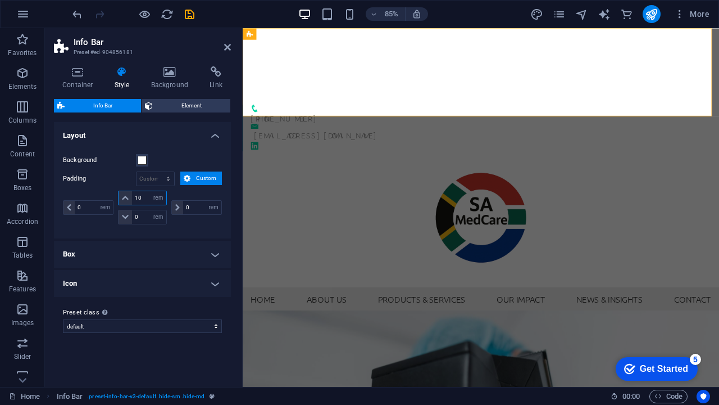
drag, startPoint x: 147, startPoint y: 196, endPoint x: 131, endPoint y: 196, distance: 15.7
click at [131, 196] on div "10 px rem % vh vw" at bounding box center [142, 198] width 48 height 15
type input "2"
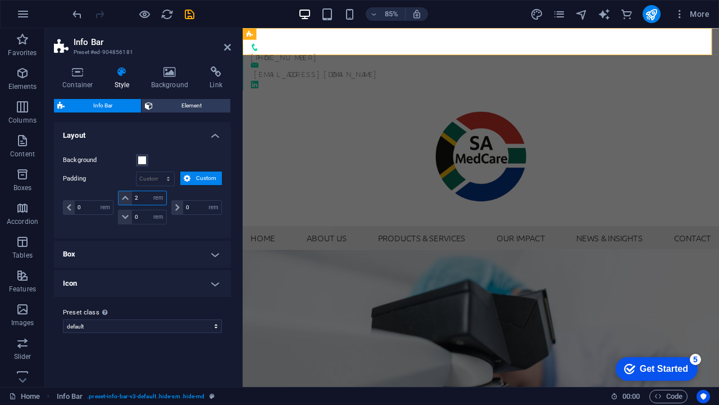
drag, startPoint x: 142, startPoint y: 198, endPoint x: 133, endPoint y: 198, distance: 9.0
click at [133, 198] on input "2" at bounding box center [149, 197] width 34 height 13
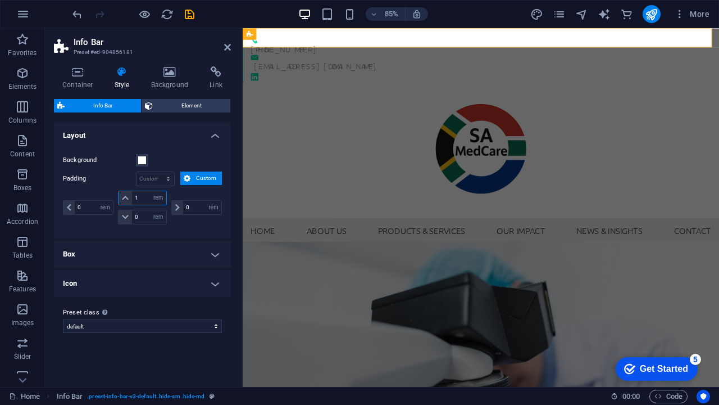
drag, startPoint x: 140, startPoint y: 196, endPoint x: 132, endPoint y: 196, distance: 7.9
click at [132, 196] on input "1" at bounding box center [149, 197] width 34 height 13
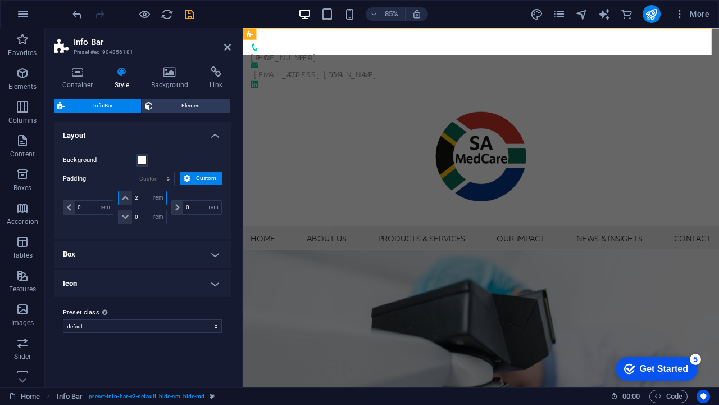
drag, startPoint x: 140, startPoint y: 194, endPoint x: 124, endPoint y: 194, distance: 16.3
click at [129, 194] on div "2 px rem % vh vw" at bounding box center [142, 198] width 48 height 15
type input "1.5"
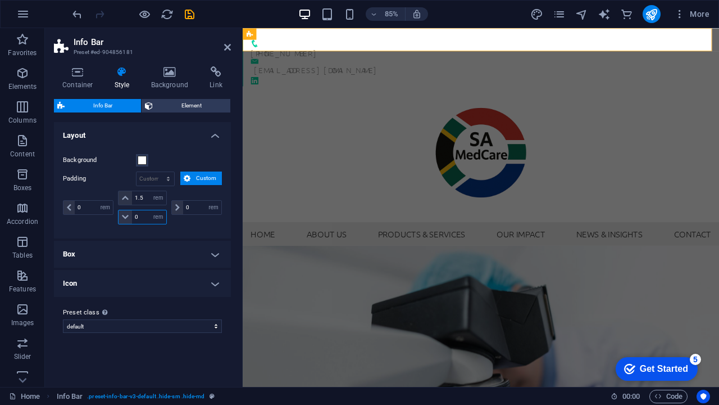
drag, startPoint x: 142, startPoint y: 216, endPoint x: 134, endPoint y: 216, distance: 7.9
click at [134, 216] on input "0" at bounding box center [149, 216] width 34 height 13
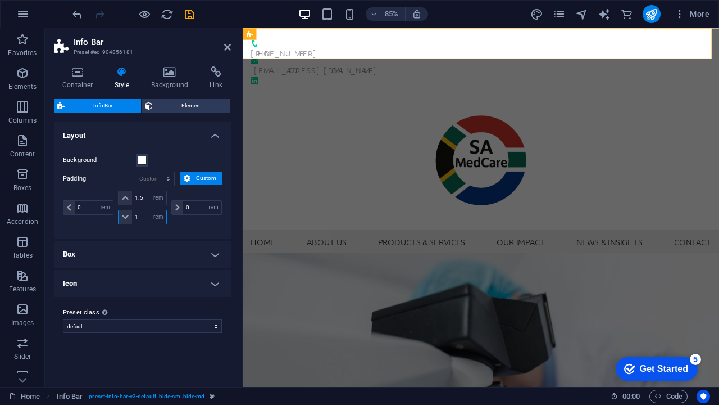
drag, startPoint x: 140, startPoint y: 214, endPoint x: 124, endPoint y: 214, distance: 16.3
click at [124, 214] on div "1 px rem % vh vw" at bounding box center [142, 217] width 48 height 15
type input "0.5"
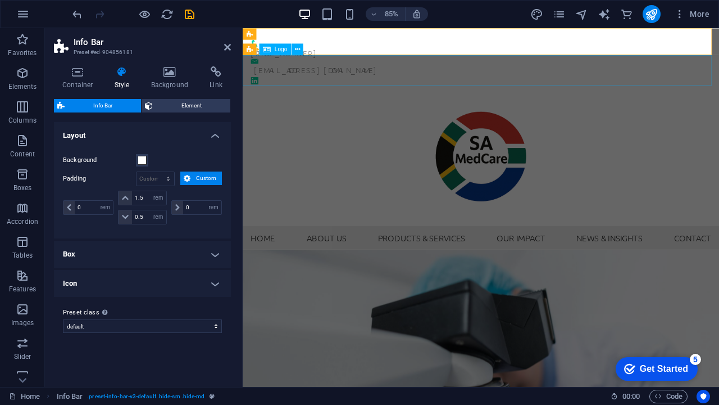
click at [307, 101] on div at bounding box center [523, 181] width 561 height 160
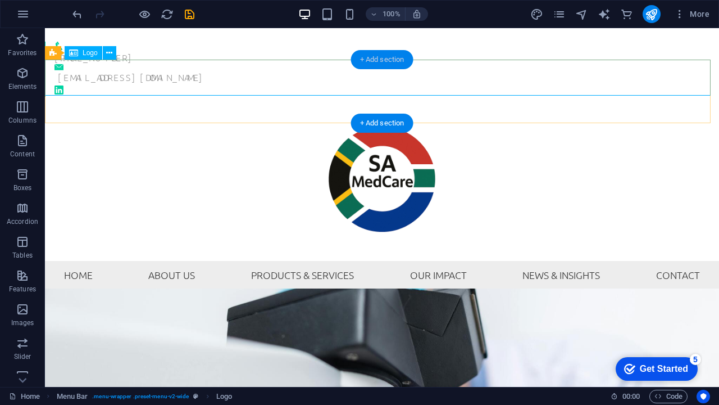
click at [369, 58] on div "+ Add section" at bounding box center [382, 59] width 62 height 19
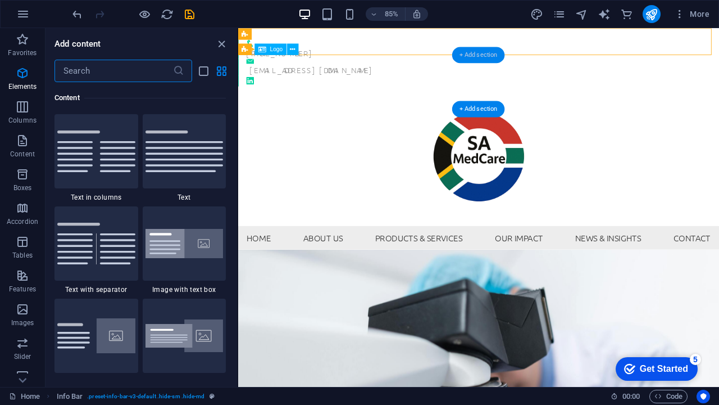
scroll to position [1966, 0]
click at [447, 101] on div at bounding box center [521, 181] width 566 height 160
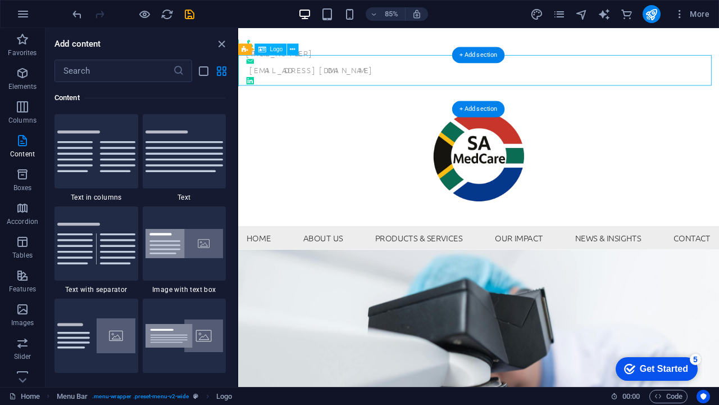
click at [447, 101] on div at bounding box center [521, 181] width 566 height 160
select select "px"
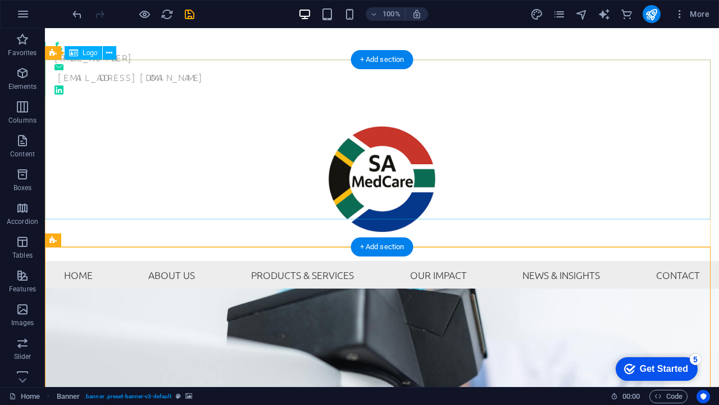
click at [380, 187] on div at bounding box center [382, 181] width 674 height 160
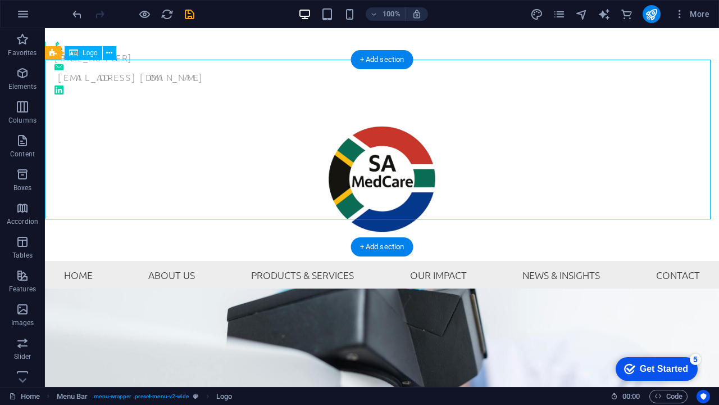
click at [389, 153] on div at bounding box center [382, 181] width 674 height 160
select select "px"
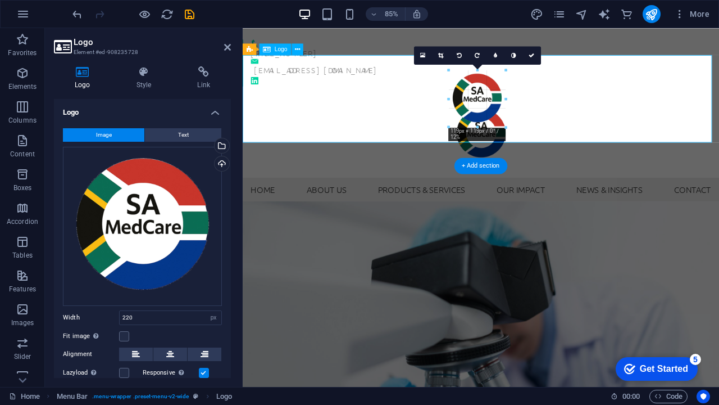
drag, startPoint x: 529, startPoint y: 174, endPoint x: 475, endPoint y: 86, distance: 103.7
type input "119"
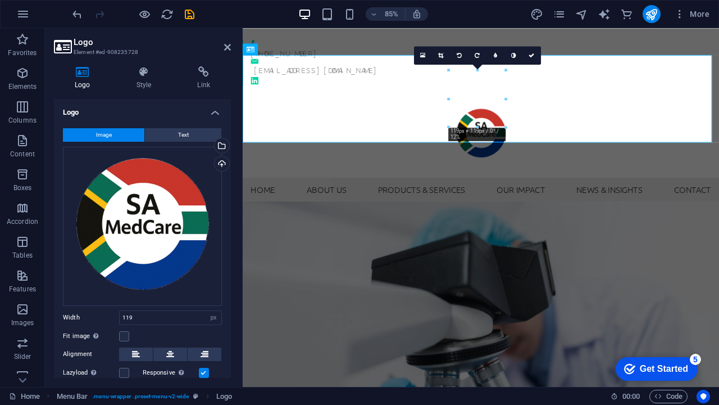
click at [570, 237] on figure at bounding box center [523, 411] width 561 height 359
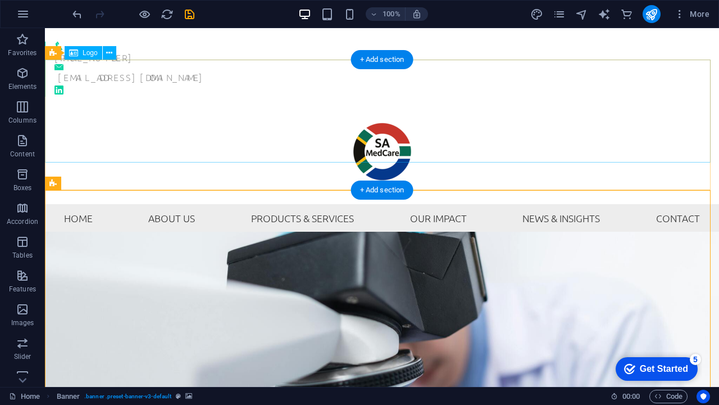
click at [475, 101] on div at bounding box center [382, 152] width 674 height 103
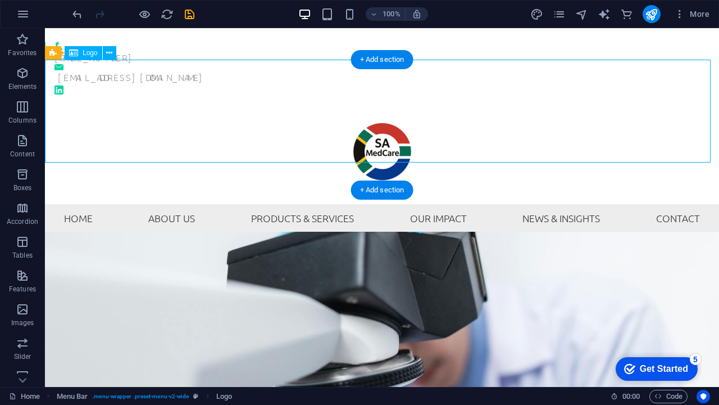
click at [475, 101] on div at bounding box center [382, 152] width 674 height 103
select select "px"
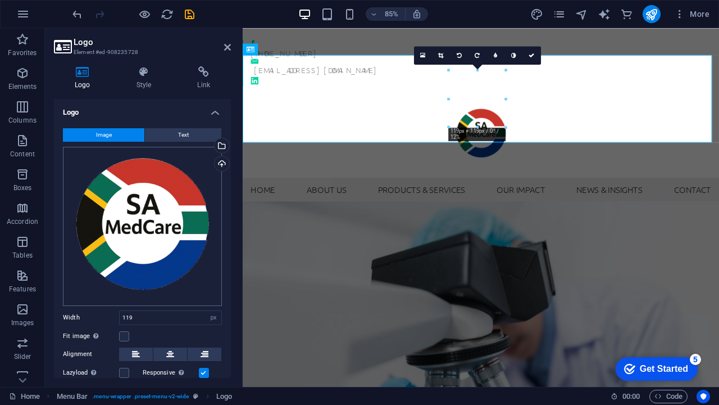
scroll to position [0, 0]
click at [148, 80] on h4 "Style" at bounding box center [146, 78] width 61 height 24
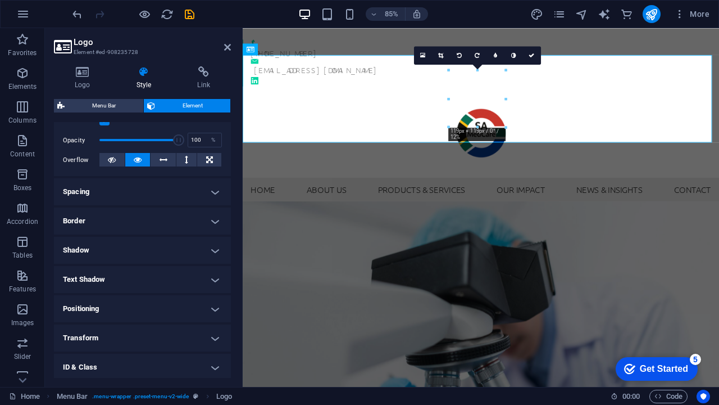
scroll to position [131, 0]
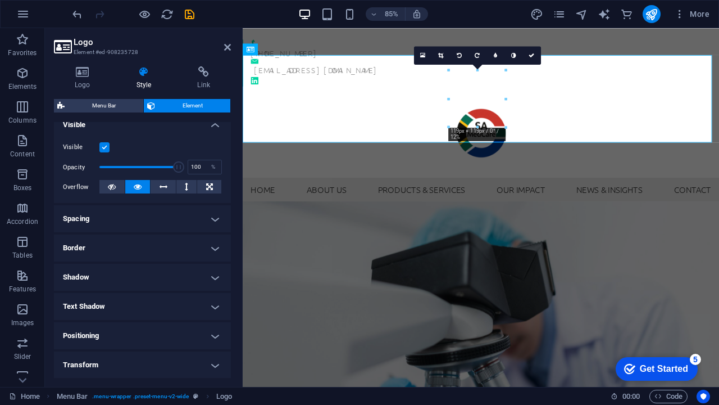
click at [166, 221] on h4 "Spacing" at bounding box center [142, 218] width 177 height 27
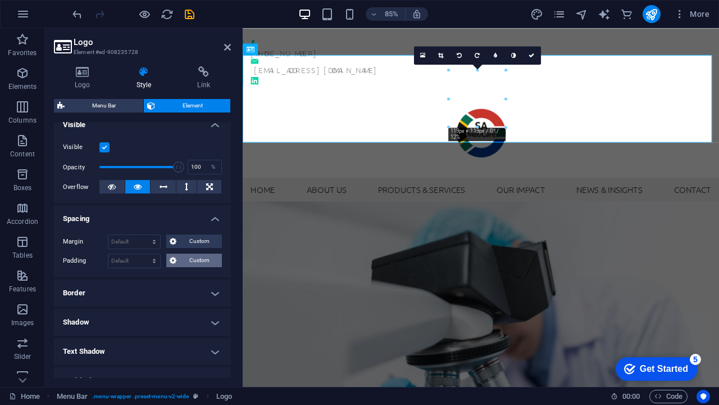
click at [187, 257] on span "Custom" at bounding box center [199, 259] width 39 height 13
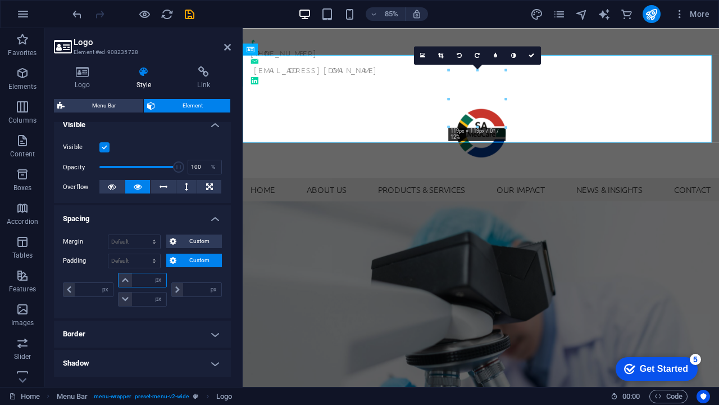
click at [142, 284] on input "number" at bounding box center [149, 279] width 34 height 13
type input "0"
select select "px"
type input "0"
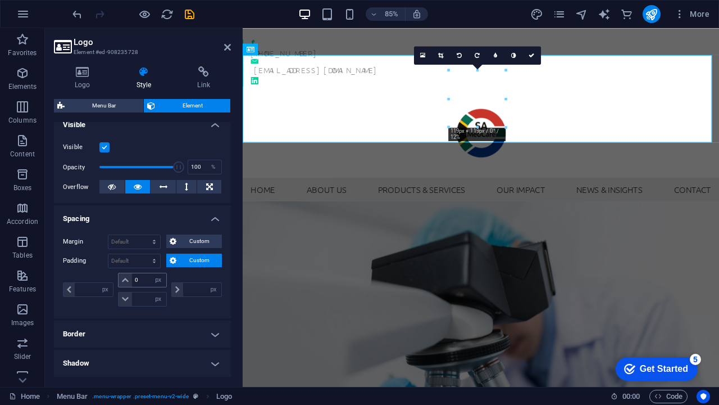
type input "0"
drag, startPoint x: 140, startPoint y: 277, endPoint x: 126, endPoint y: 277, distance: 14.6
click at [126, 277] on div "0 px rem % vh vw" at bounding box center [142, 280] width 48 height 15
type input "2"
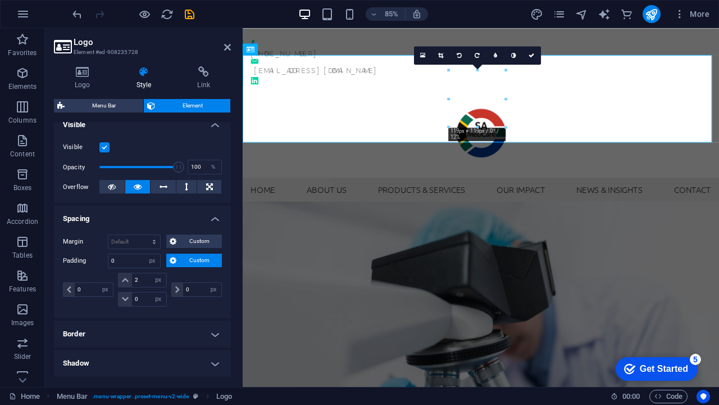
select select "DISABLED_OPTION_VALUE"
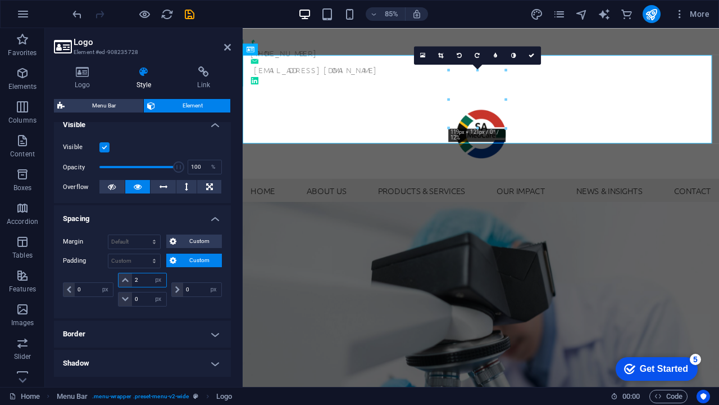
drag, startPoint x: 144, startPoint y: 278, endPoint x: 130, endPoint y: 278, distance: 14.0
click at [131, 278] on div "2 px rem % vh vw" at bounding box center [142, 280] width 48 height 15
type input "1"
drag, startPoint x: 143, startPoint y: 276, endPoint x: 135, endPoint y: 276, distance: 7.9
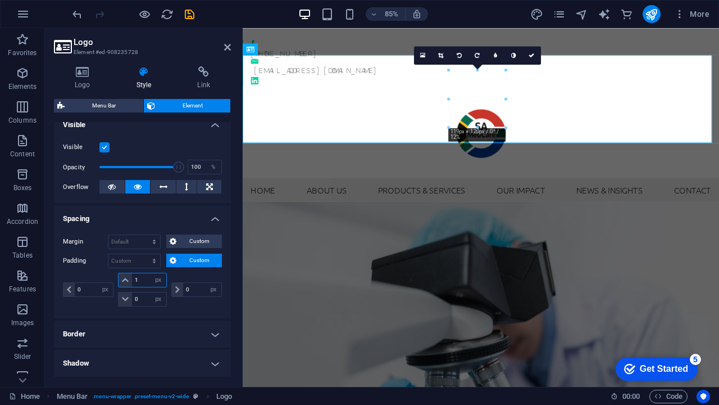
click at [135, 276] on input "1" at bounding box center [149, 279] width 34 height 13
click at [125, 278] on icon at bounding box center [125, 279] width 7 height 7
click at [143, 278] on input "number" at bounding box center [149, 279] width 34 height 13
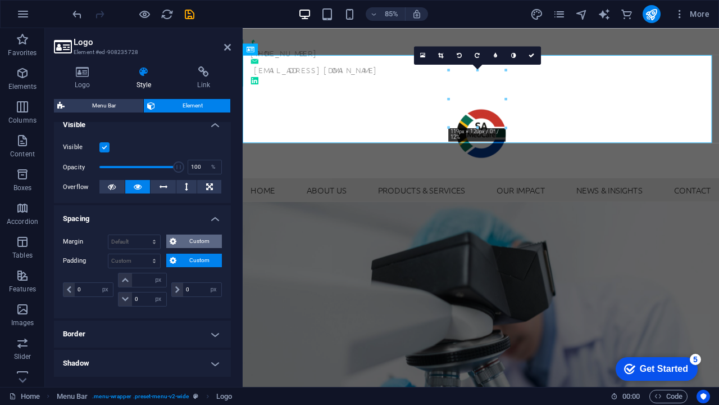
click at [181, 239] on span "Custom" at bounding box center [199, 240] width 39 height 13
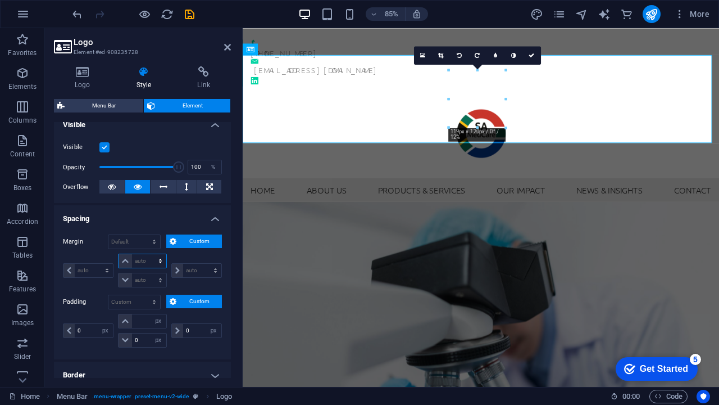
select select "px"
type input "0"
select select "px"
type input "0"
select select "px"
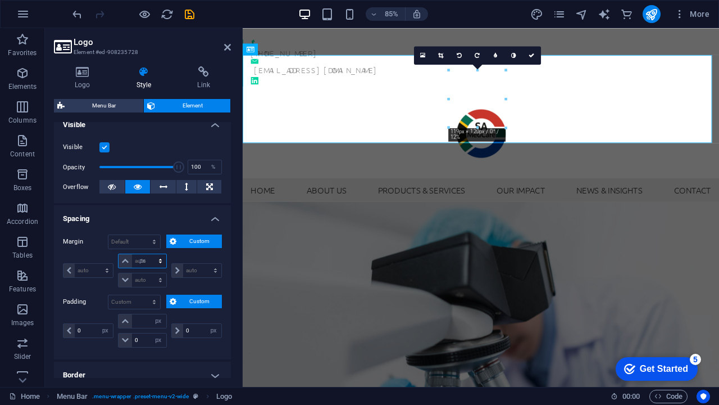
type input "0"
select select "px"
type input "0"
select select "px"
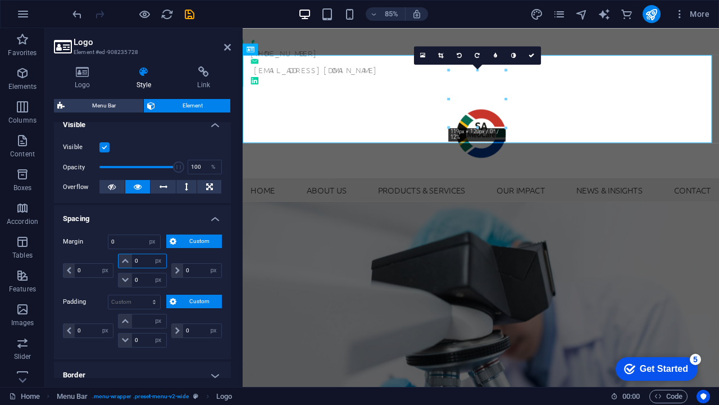
click at [141, 260] on input "0" at bounding box center [149, 260] width 34 height 13
drag, startPoint x: 141, startPoint y: 260, endPoint x: 131, endPoint y: 260, distance: 10.1
click at [131, 260] on div "0 auto px % rem vw vh" at bounding box center [142, 260] width 48 height 15
type input "3"
select select "DISABLED_OPTION_VALUE"
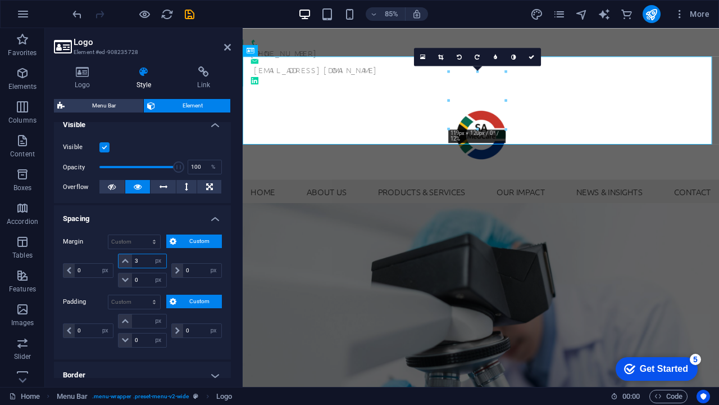
drag, startPoint x: 139, startPoint y: 262, endPoint x: 123, endPoint y: 262, distance: 16.3
click at [123, 262] on div "3 auto px % rem vw vh" at bounding box center [142, 260] width 48 height 15
type input "1"
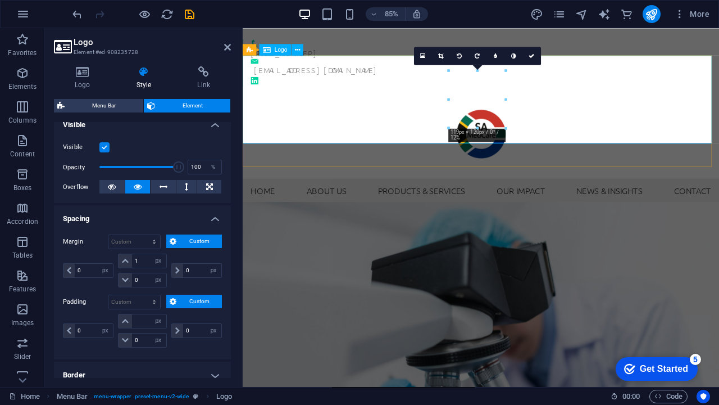
click at [587, 110] on div at bounding box center [523, 153] width 561 height 103
click at [633, 42] on div "+27 62 558 2842 info@samedcare.co.za" at bounding box center [523, 64] width 561 height 73
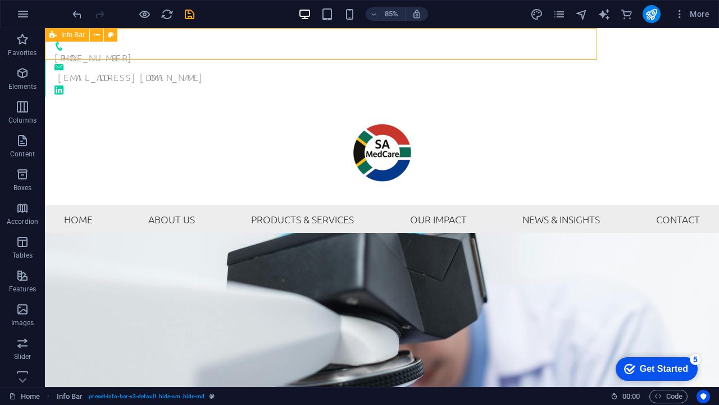
click at [575, 39] on div "+27 62 558 2842 info@samedcare.co.za" at bounding box center [382, 64] width 674 height 73
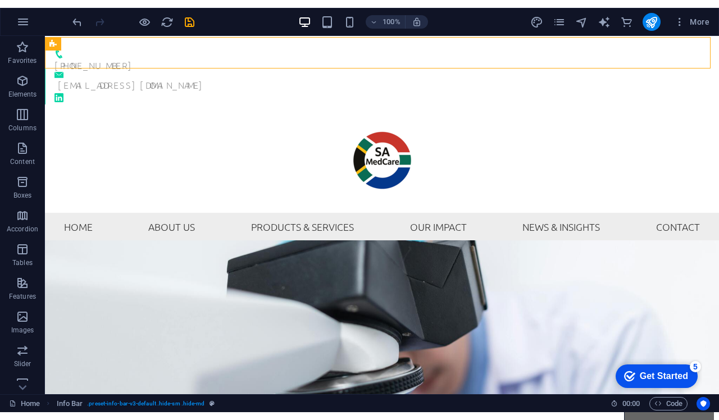
scroll to position [0, 0]
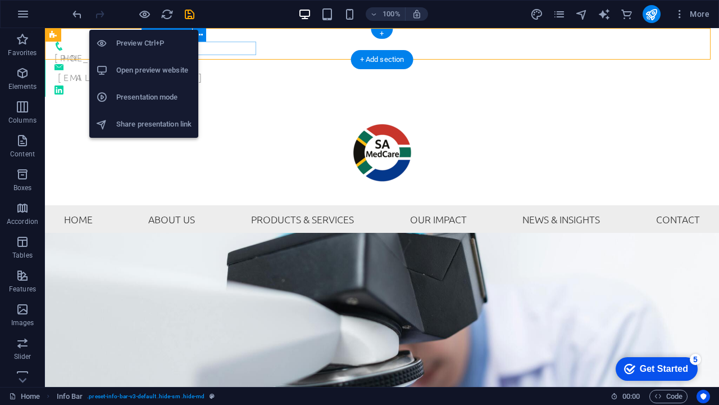
click at [151, 98] on h6 "Presentation mode" at bounding box center [153, 96] width 75 height 13
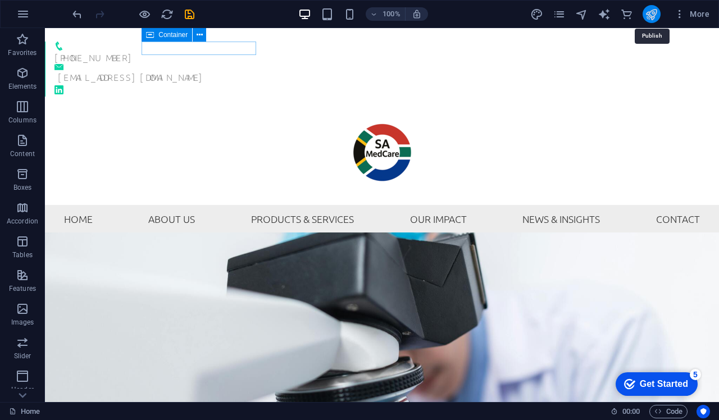
click at [651, 13] on icon "publish" at bounding box center [651, 14] width 13 height 13
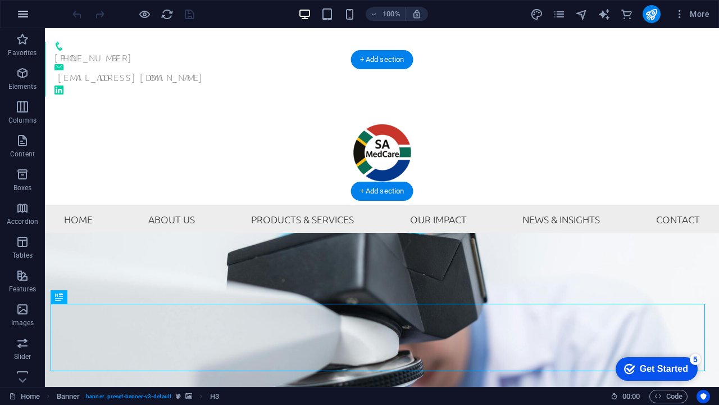
click at [22, 10] on icon "button" at bounding box center [22, 13] width 13 height 13
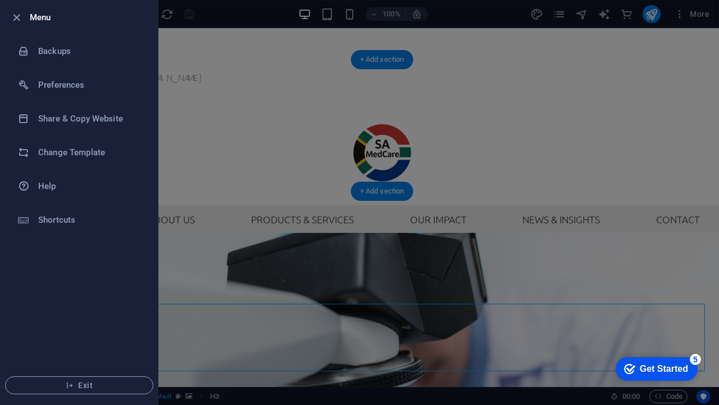
click at [183, 80] on div at bounding box center [359, 202] width 719 height 405
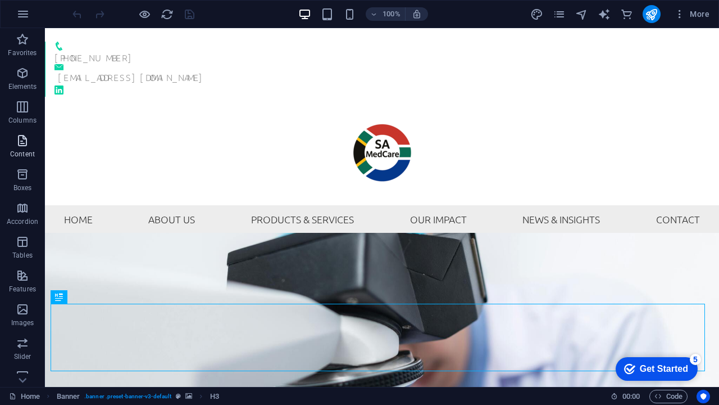
click at [30, 140] on span "Content" at bounding box center [22, 147] width 45 height 27
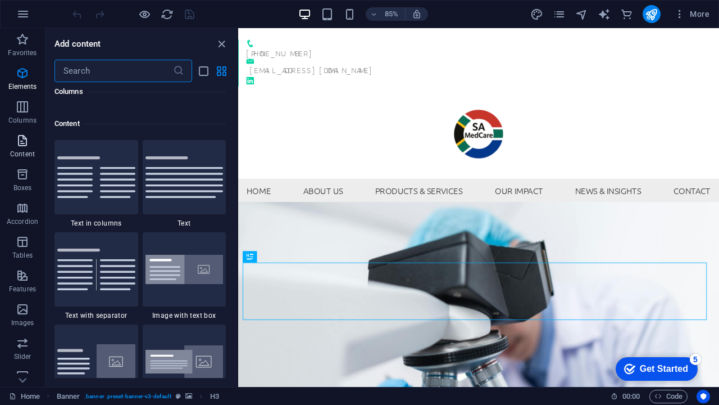
scroll to position [1966, 0]
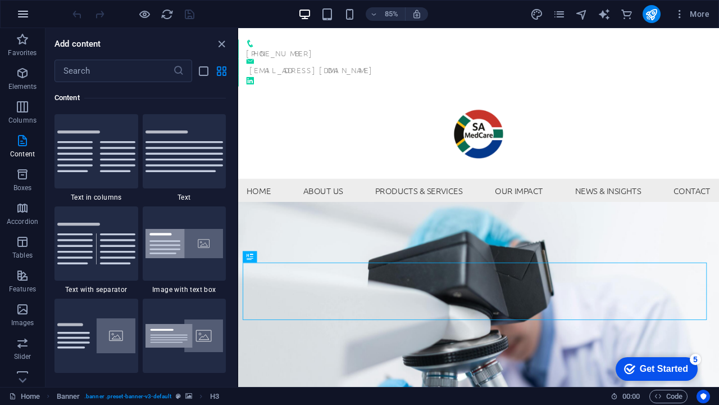
click at [25, 22] on button "button" at bounding box center [23, 14] width 27 height 27
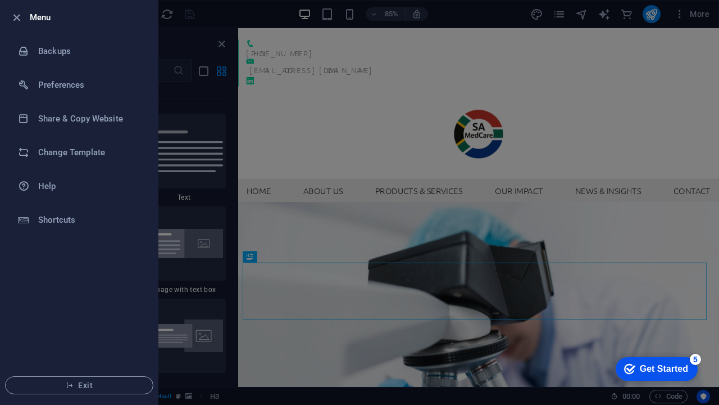
click at [464, 12] on div at bounding box center [359, 202] width 719 height 405
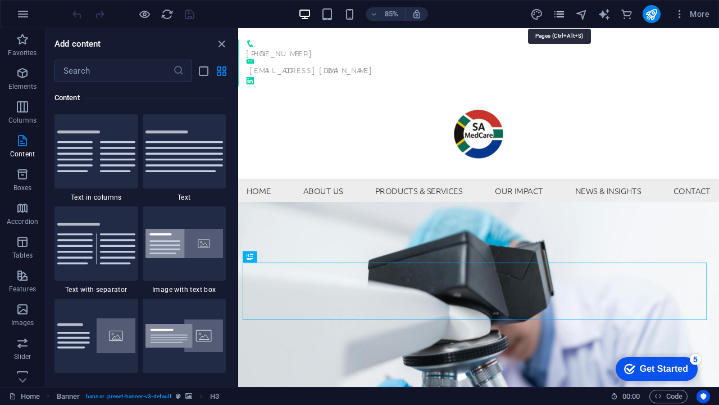
click at [557, 14] on icon "pages" at bounding box center [559, 14] width 13 height 13
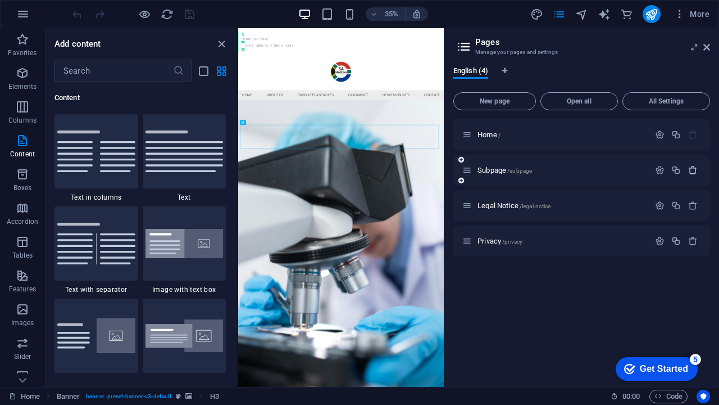
click at [694, 169] on icon "button" at bounding box center [693, 170] width 10 height 10
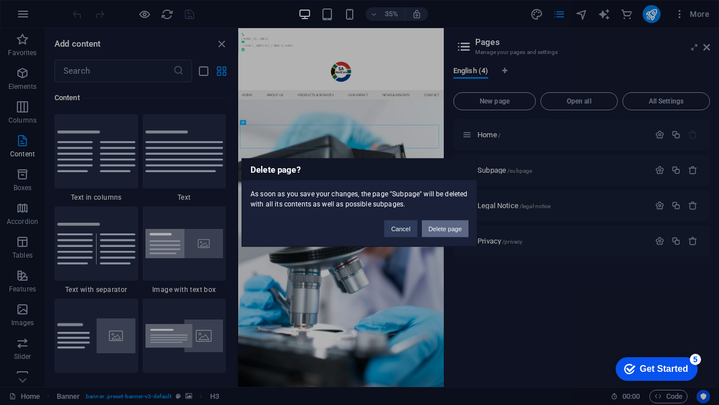
click at [456, 229] on button "Delete page" at bounding box center [445, 228] width 47 height 17
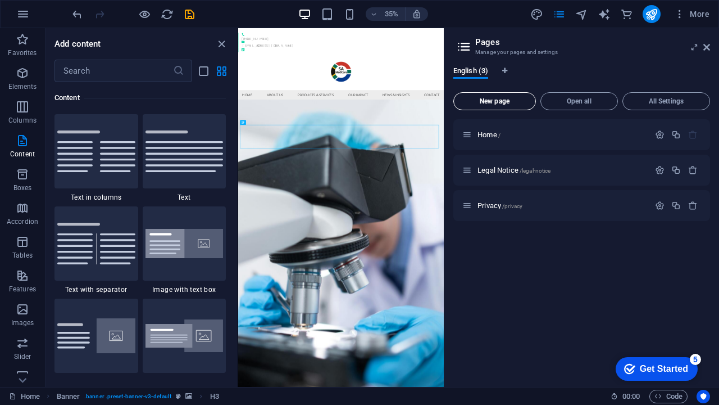
click at [505, 102] on span "New page" at bounding box center [495, 101] width 72 height 7
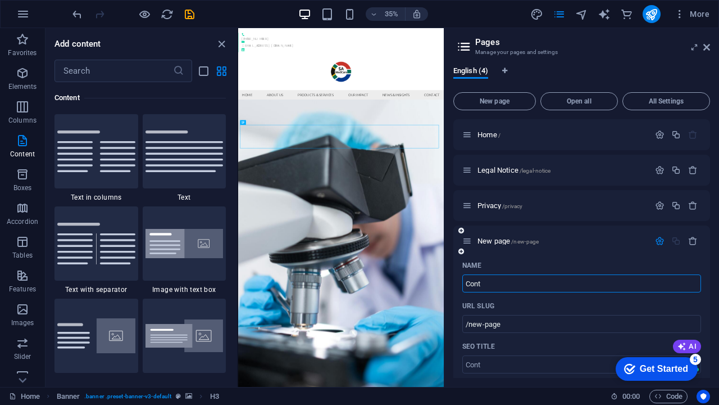
type input "Cont"
type input "/cont"
type input "Contact"
type input "/contact"
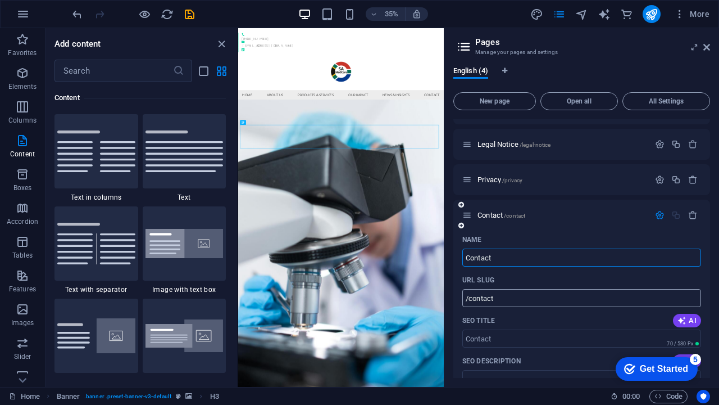
scroll to position [22, 0]
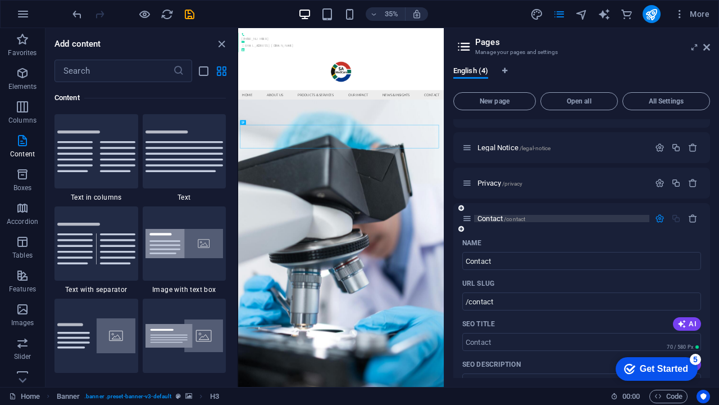
click at [601, 219] on p "Contact /contact" at bounding box center [562, 218] width 169 height 7
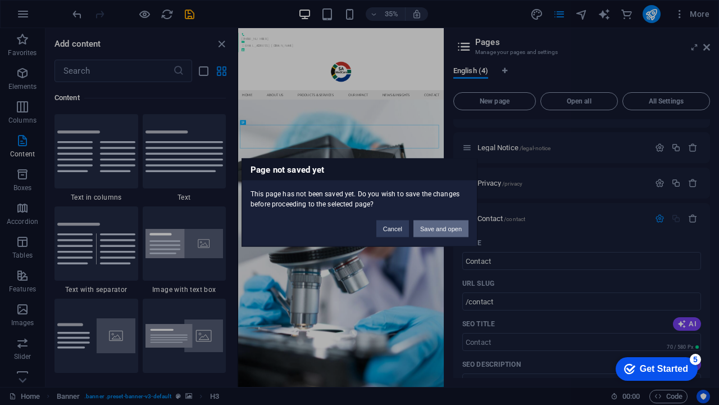
click at [430, 229] on button "Save and open" at bounding box center [441, 228] width 55 height 17
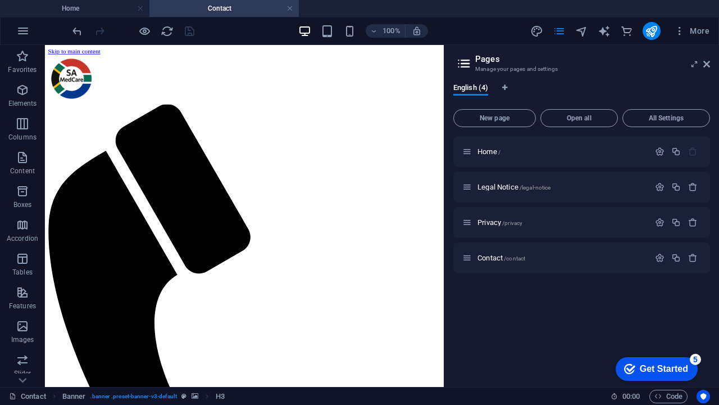
scroll to position [0, 0]
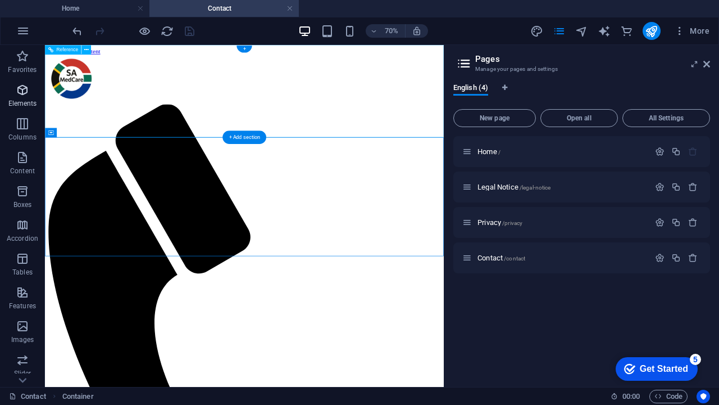
click at [24, 89] on icon "button" at bounding box center [22, 89] width 13 height 13
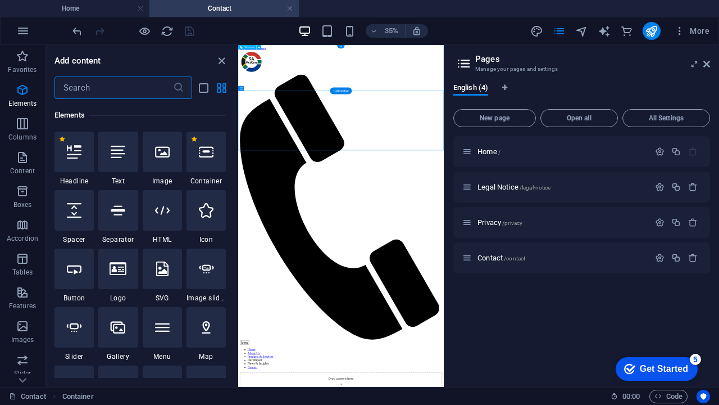
scroll to position [120, 0]
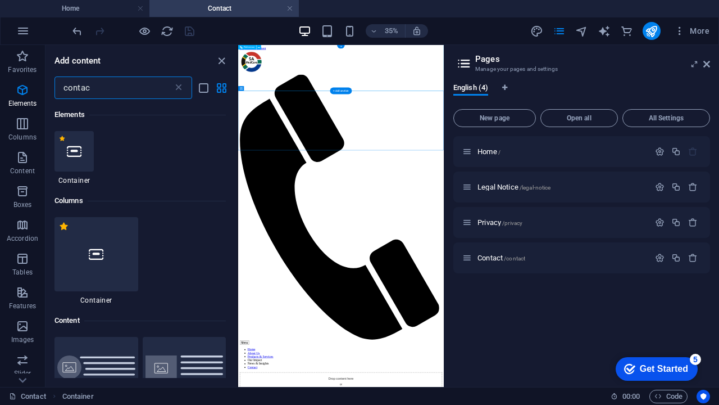
type input "contact"
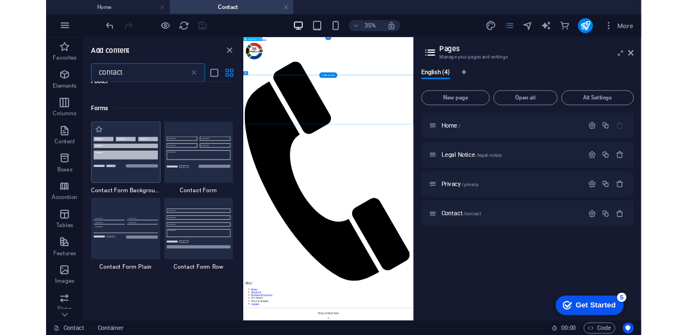
scroll to position [773, 0]
